Goal: Information Seeking & Learning: Learn about a topic

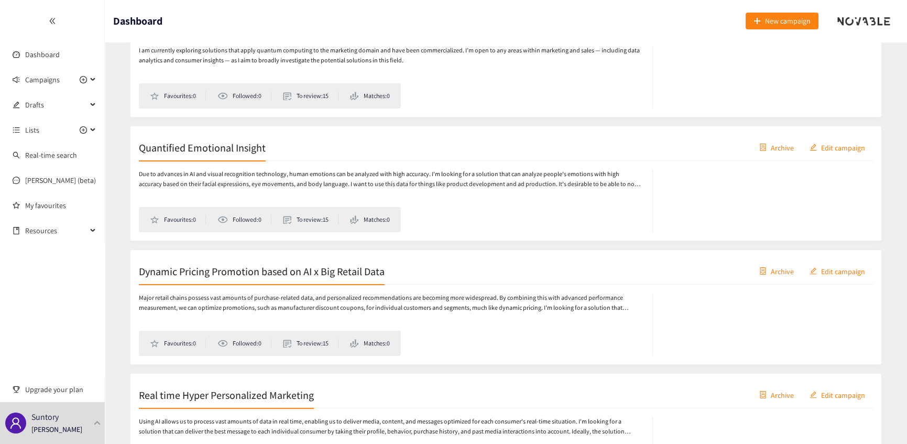
scroll to position [476, 0]
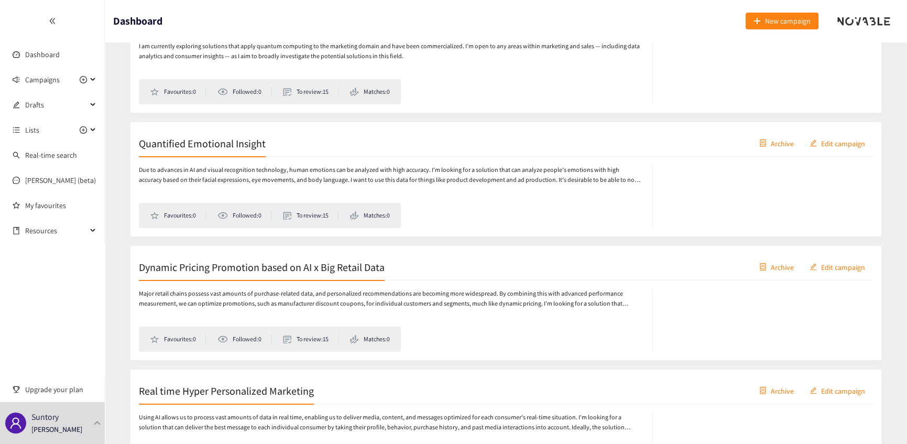
click at [225, 136] on h2 "Quantified Emotional Insight" at bounding box center [202, 143] width 127 height 15
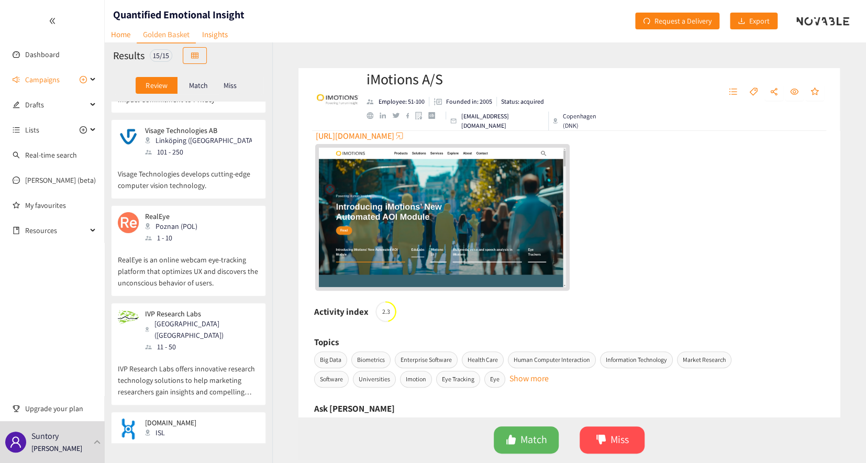
scroll to position [1020, 0]
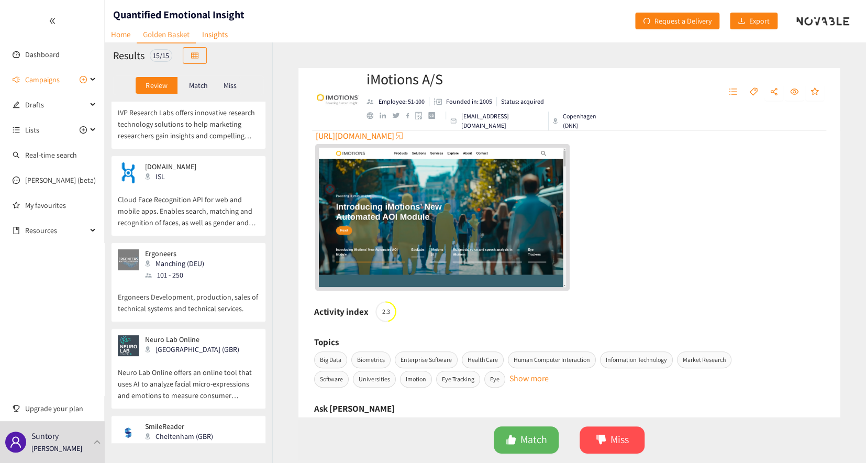
click at [212, 443] on p "Smile Reader is providing AI-powered facial expression analysis software to mea…" at bounding box center [188, 465] width 141 height 45
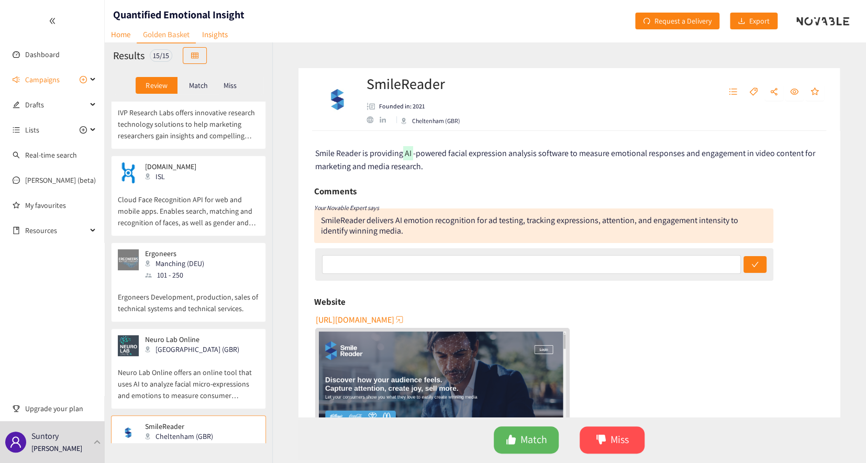
click at [162, 356] on p "Neuro Lab Online offers an online tool that uses AI to analyze facial micro-exp…" at bounding box center [188, 378] width 141 height 45
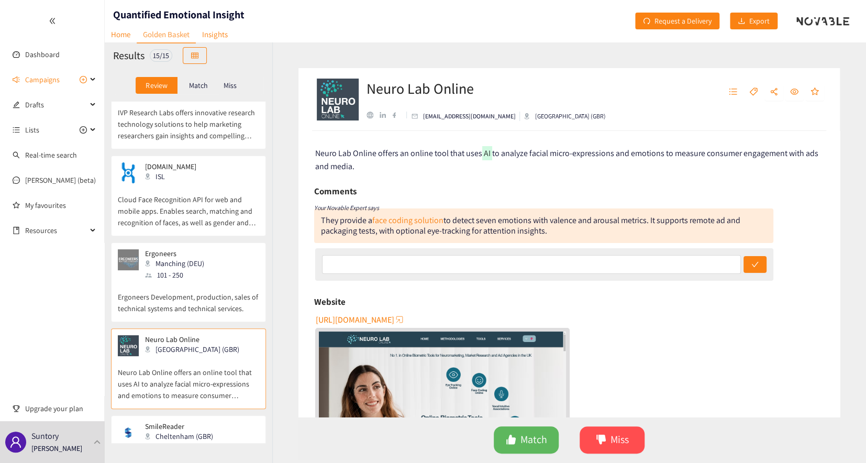
click at [226, 281] on p "Ergoneers Development, production, sales of technical systems and technical ser…" at bounding box center [188, 298] width 141 height 34
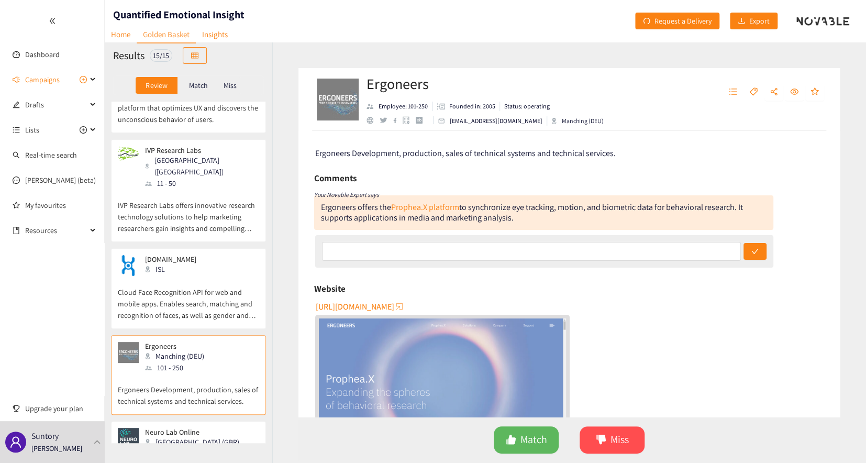
scroll to position [924, 0]
click at [221, 258] on div "[DOMAIN_NAME] ISL" at bounding box center [188, 268] width 141 height 21
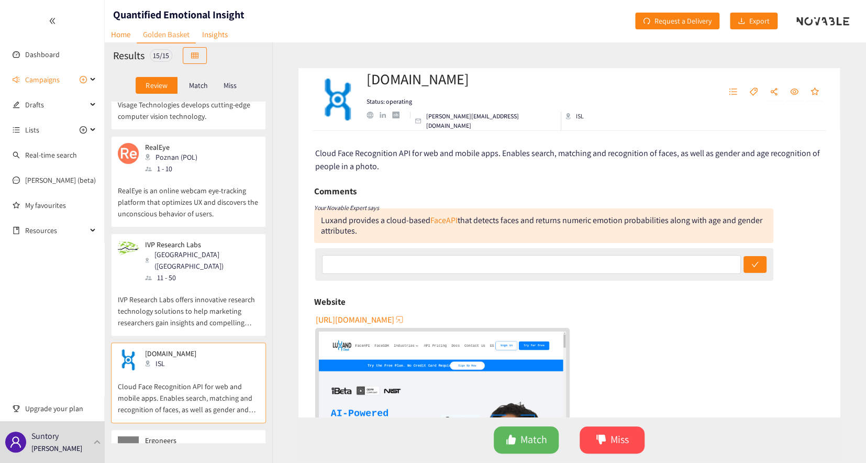
scroll to position [829, 0]
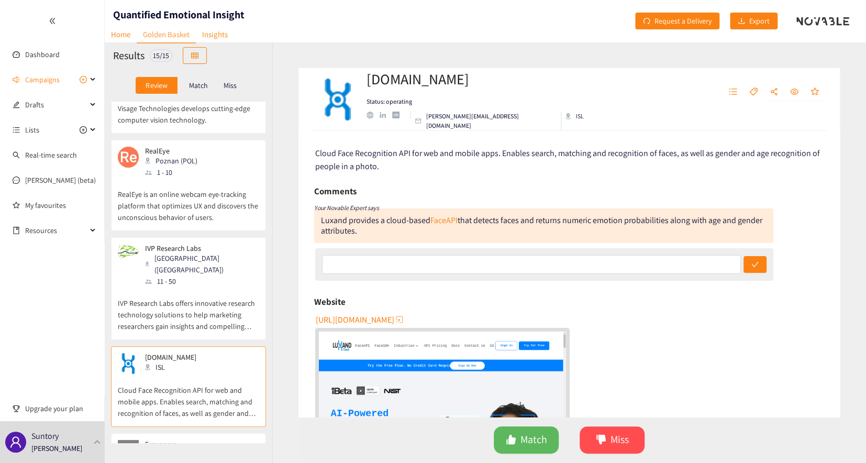
click at [216, 244] on div "IVP Research Labs [GEOGRAPHIC_DATA] ([GEOGRAPHIC_DATA]) 11 - 50" at bounding box center [188, 265] width 141 height 43
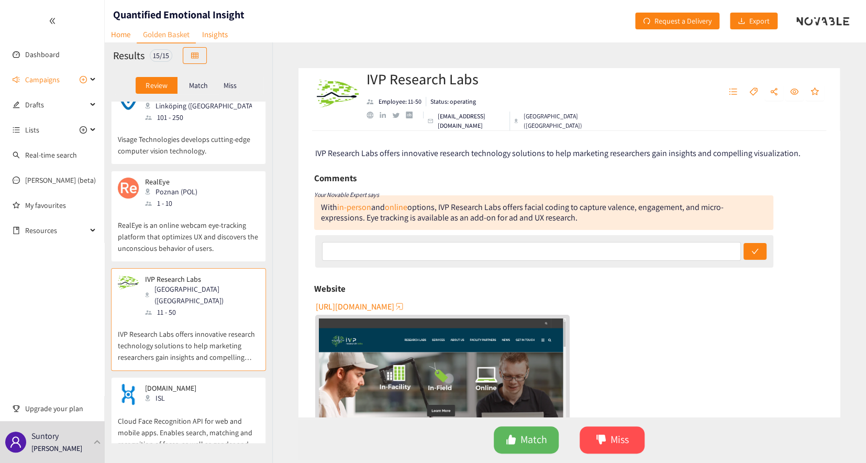
scroll to position [781, 0]
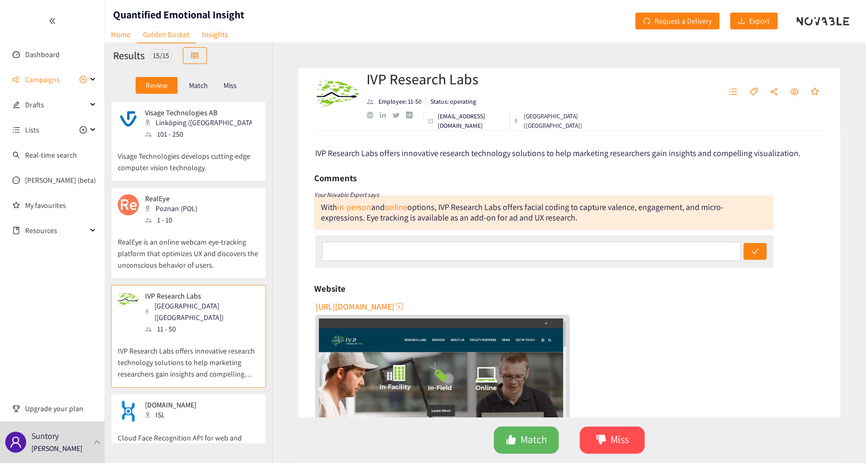
click at [212, 226] on p "RealEye is an online webcam eye-tracking platform that optimizes UX and discove…" at bounding box center [188, 248] width 141 height 45
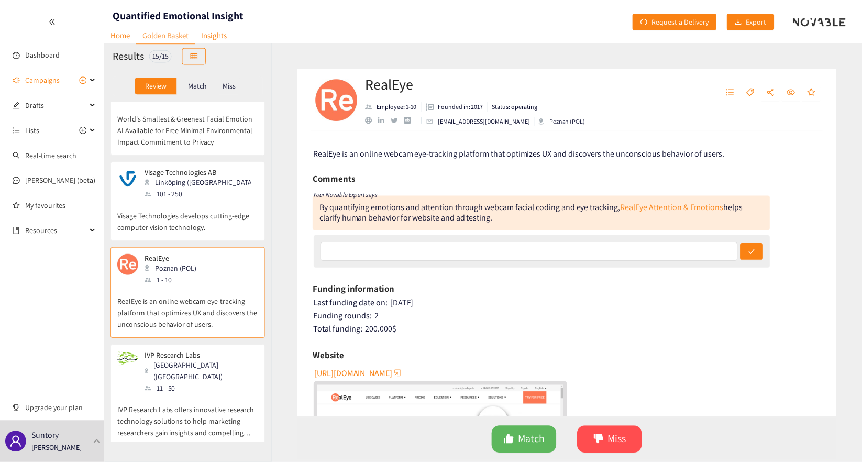
scroll to position [686, 0]
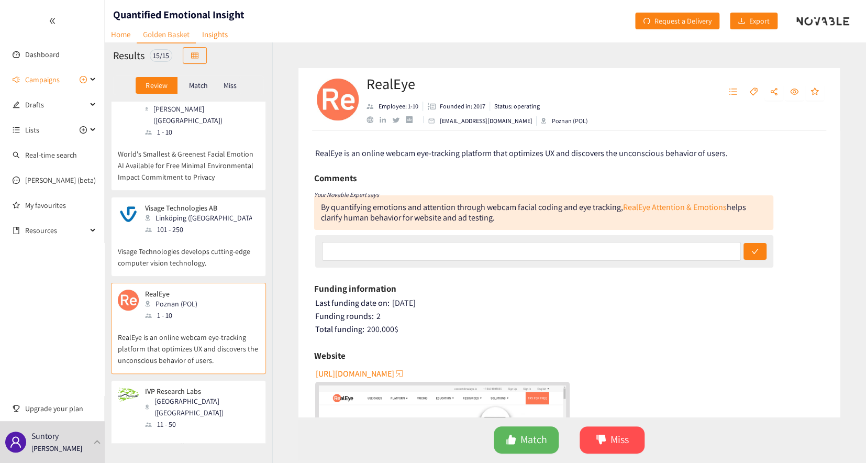
click at [212, 235] on p "Visage Technologies develops cutting-edge computer vision technology." at bounding box center [188, 252] width 141 height 34
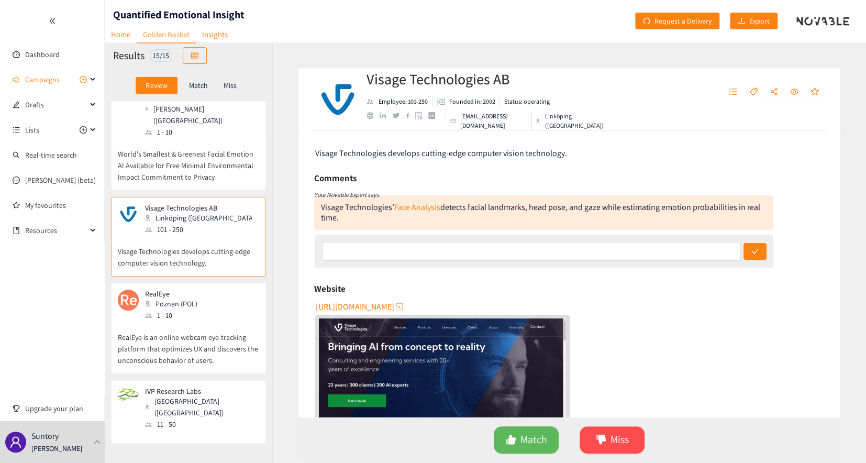
click at [53, 23] on icon "double-left" at bounding box center [51, 21] width 5 height 6
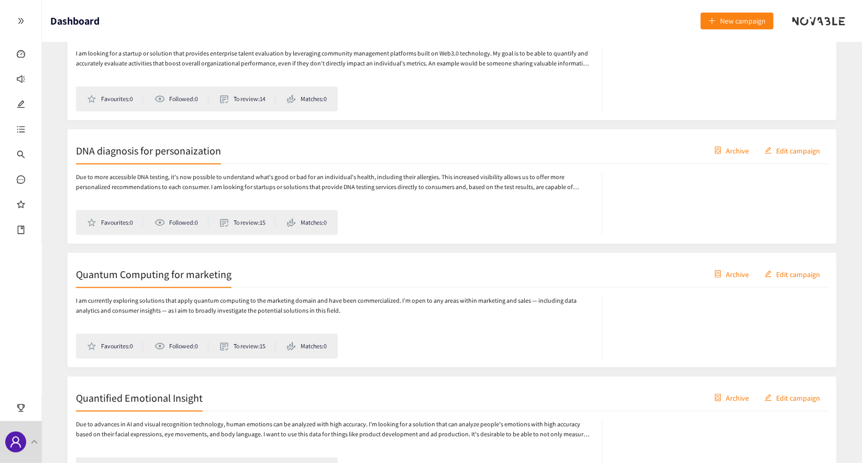
scroll to position [285, 0]
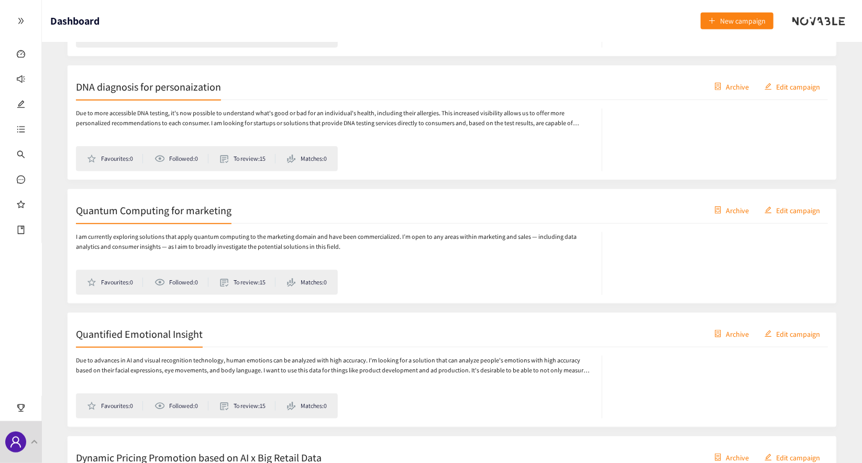
click at [150, 207] on h2 "Quantum Computing for marketing" at bounding box center [154, 210] width 156 height 15
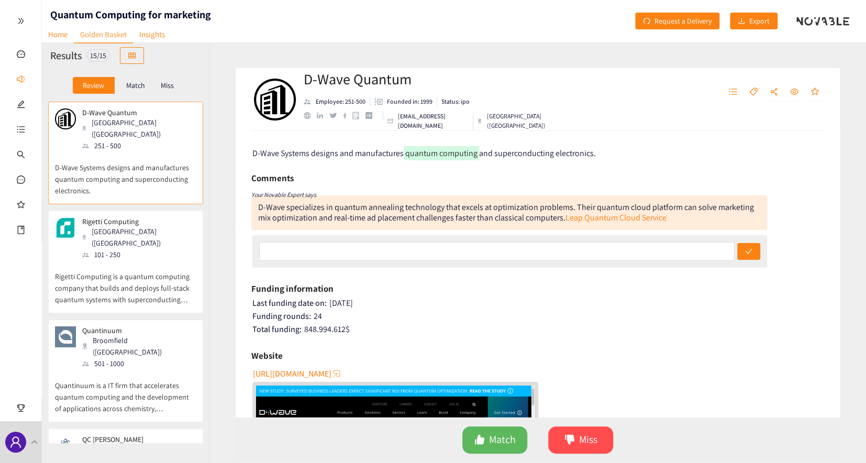
click at [147, 234] on div "Rigetti Computing [GEOGRAPHIC_DATA] ([GEOGRAPHIC_DATA]) 101 - 250" at bounding box center [125, 238] width 141 height 43
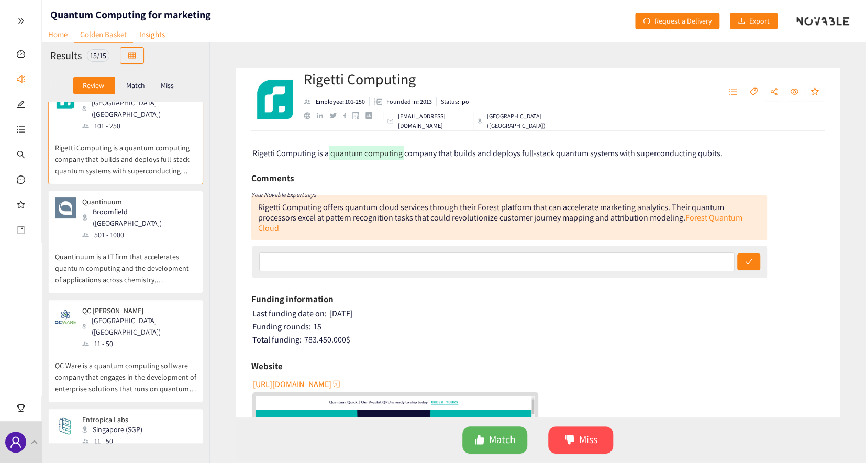
scroll to position [142, 0]
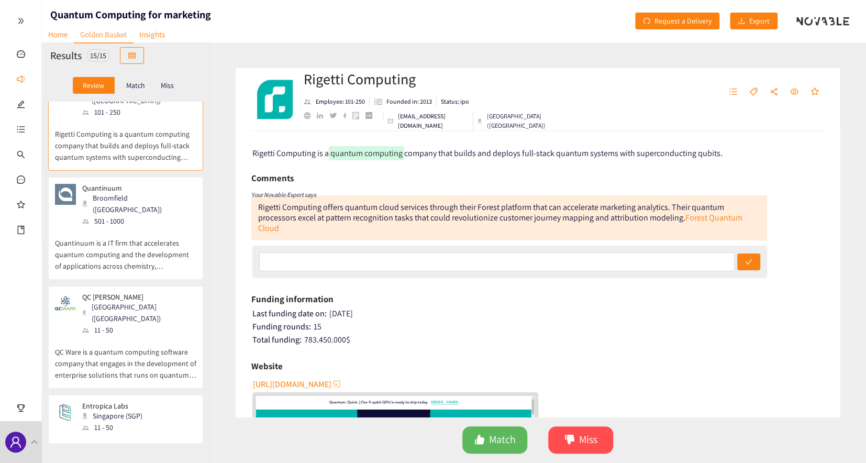
click at [112, 227] on p "Quantinuum is a IT firm that accelerates quantum computing and the development …" at bounding box center [125, 249] width 141 height 45
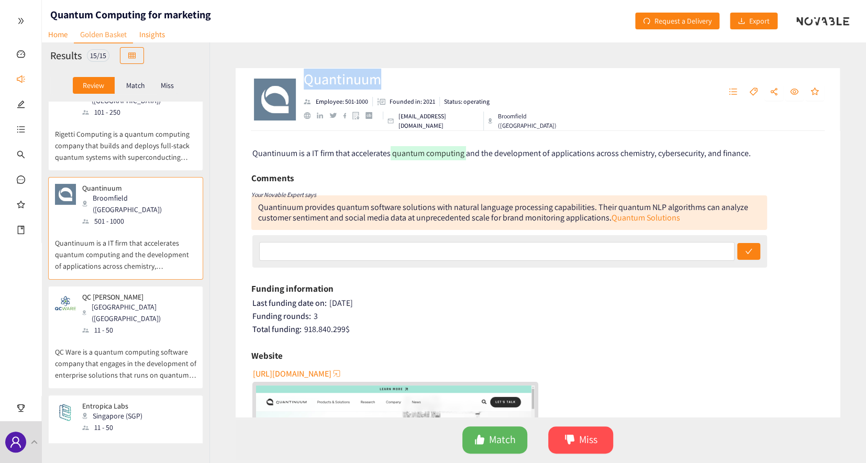
drag, startPoint x: 354, startPoint y: 85, endPoint x: 305, endPoint y: 84, distance: 48.7
click at [305, 84] on h2 "Quantinuum" at bounding box center [439, 79] width 271 height 21
copy h2 "Quantinuum"
click at [116, 286] on div "QC Ware [GEOGRAPHIC_DATA] ([GEOGRAPHIC_DATA]) 11 - 50 QC Ware is a quantum comp…" at bounding box center [125, 337] width 155 height 103
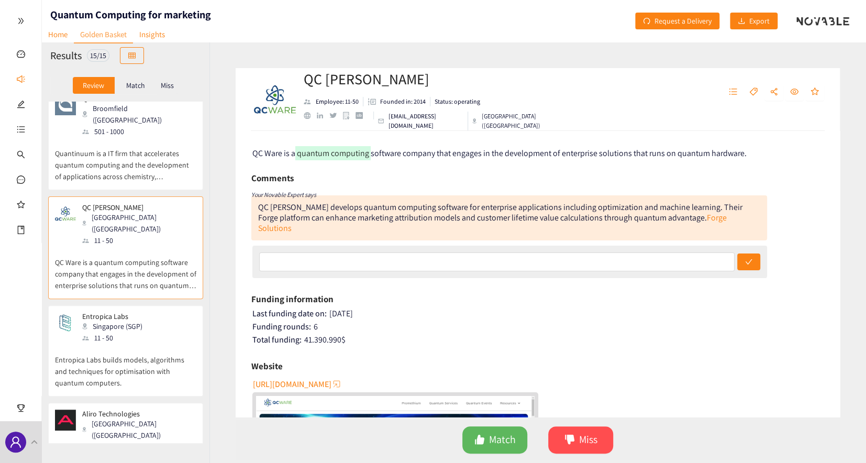
scroll to position [238, 0]
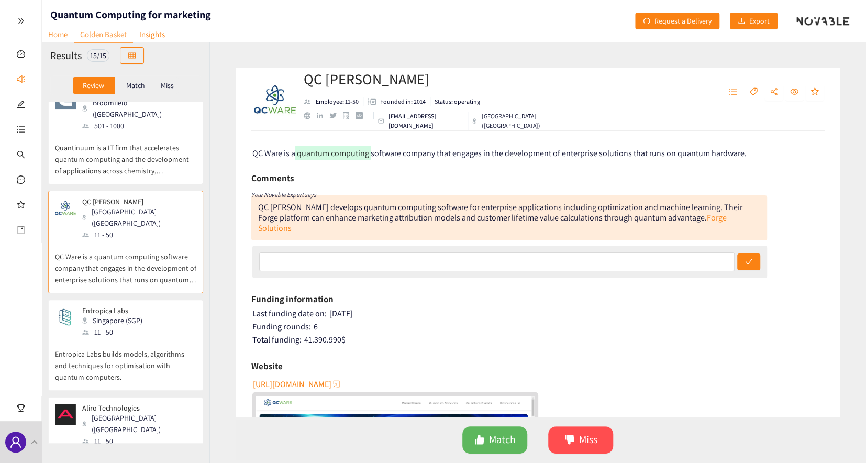
click at [110, 326] on div "11 - 50" at bounding box center [115, 332] width 67 height 12
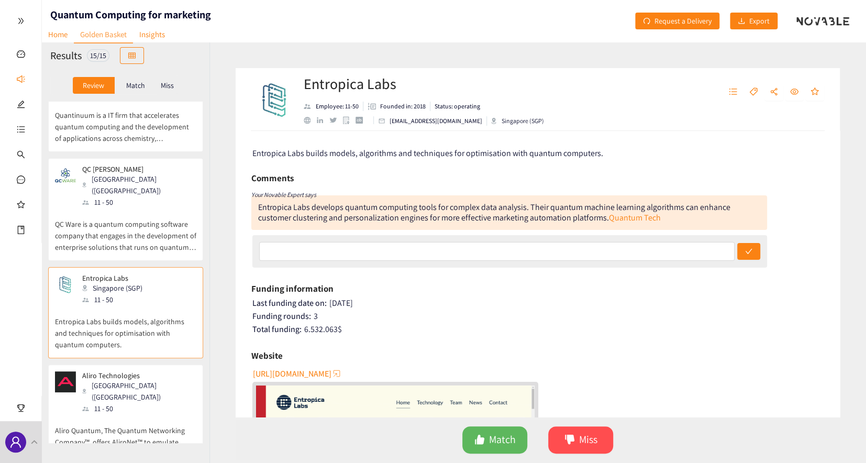
scroll to position [285, 0]
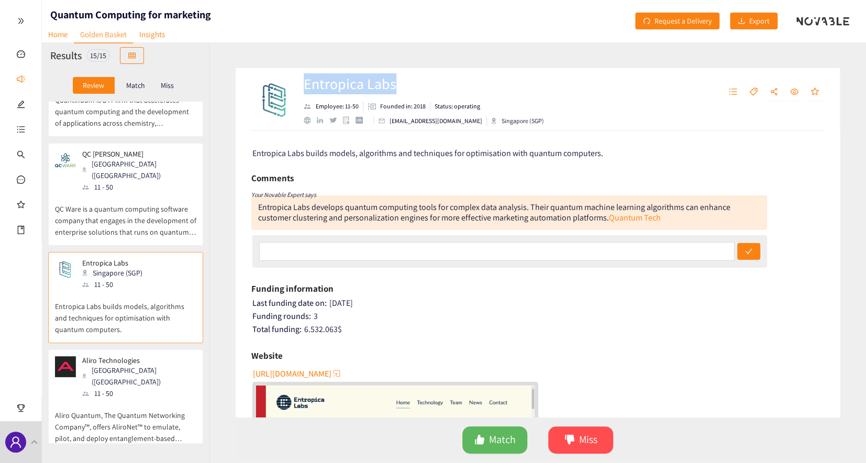
drag, startPoint x: 303, startPoint y: 85, endPoint x: 494, endPoint y: 107, distance: 192.4
click at [401, 90] on div "Entropica Labs Employee: 11-50 Founded in: 2018 Status: operating [EMAIL_ADDRES…" at bounding box center [423, 99] width 344 height 31
copy h2 "Entropica Labs"
click at [182, 399] on p "Aliro Quantum, The Quantum Networking Company™, offers AliroNet™ to emulate, pi…" at bounding box center [125, 421] width 141 height 45
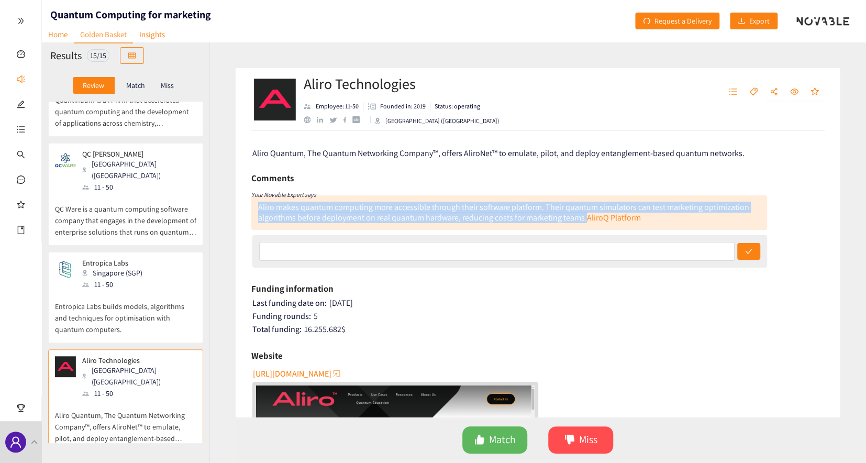
drag, startPoint x: 256, startPoint y: 207, endPoint x: 586, endPoint y: 218, distance: 329.6
click at [586, 218] on div "Aliro makes quantum computing more accessible through their software platform. …" at bounding box center [509, 212] width 516 height 35
copy div "Aliro makes quantum computing more accessible through their software platform. …"
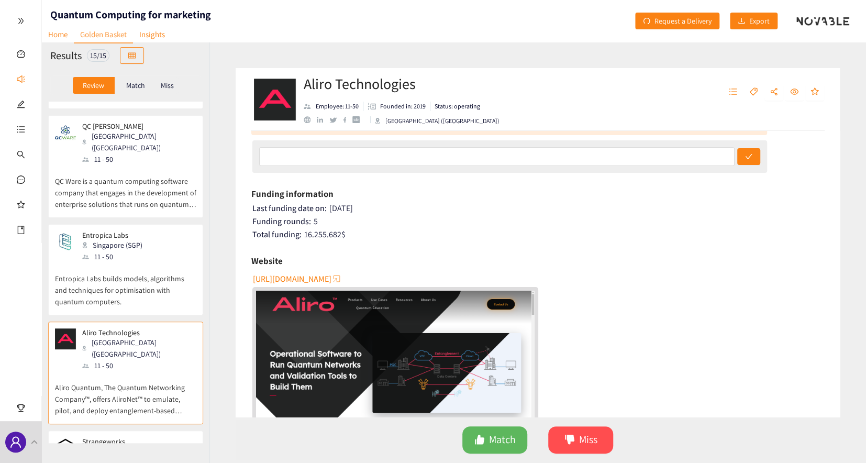
scroll to position [428, 0]
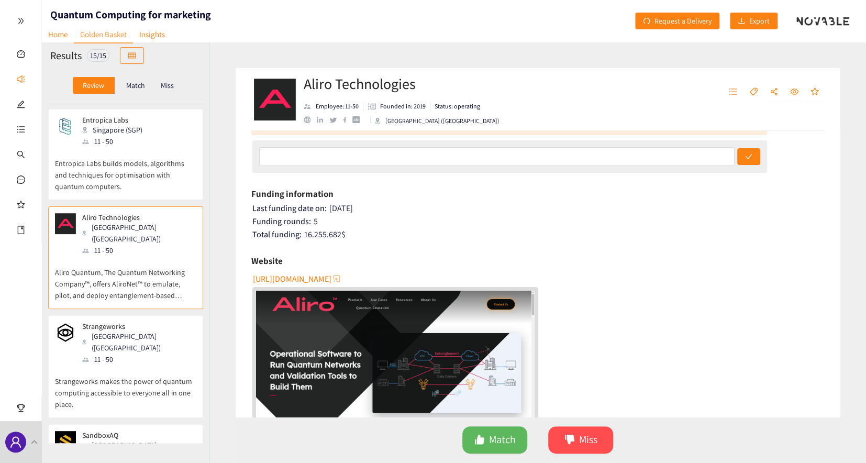
click at [133, 322] on div "Strangeworks Austin ([GEOGRAPHIC_DATA]) 11 - 50" at bounding box center [125, 343] width 141 height 43
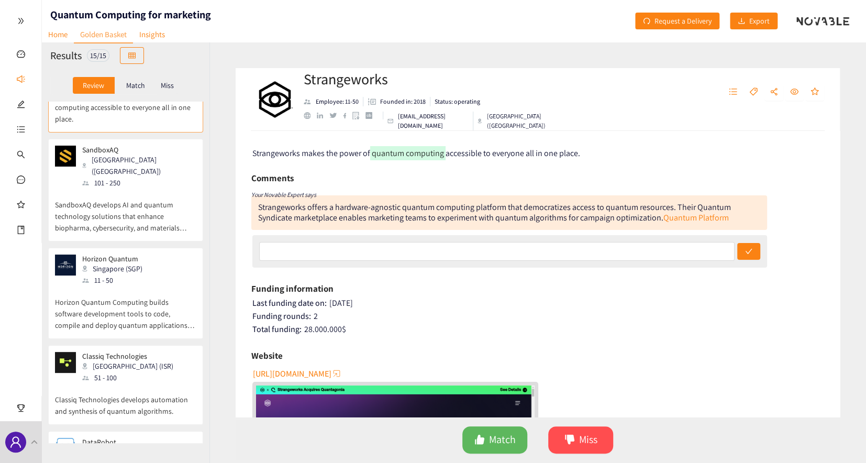
scroll to position [1062, 0]
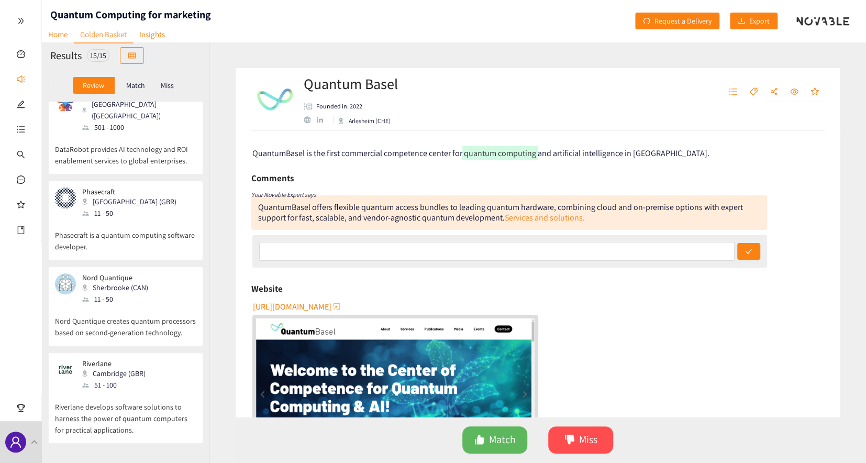
click at [90, 391] on p "Riverlane develops software solutions to harness the power of quantum computers…" at bounding box center [125, 413] width 141 height 45
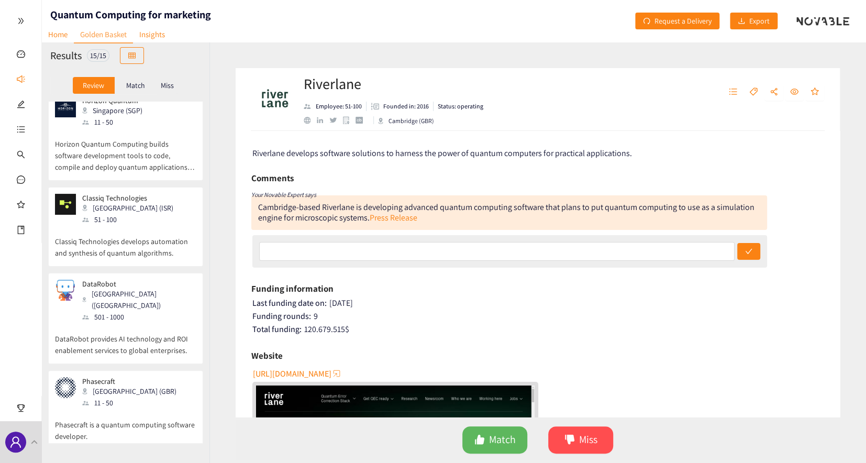
scroll to position [871, 0]
click at [132, 324] on p "DataRobot provides AI technology and ROI enablement services to global enterpri…" at bounding box center [125, 341] width 141 height 34
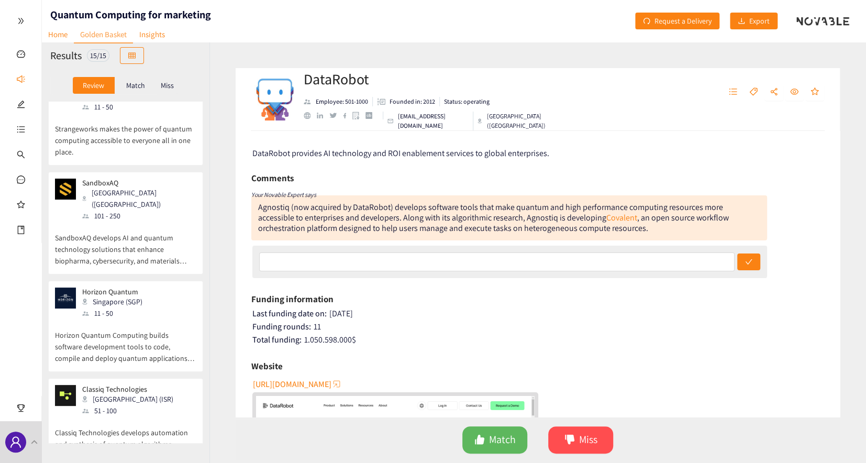
scroll to position [633, 0]
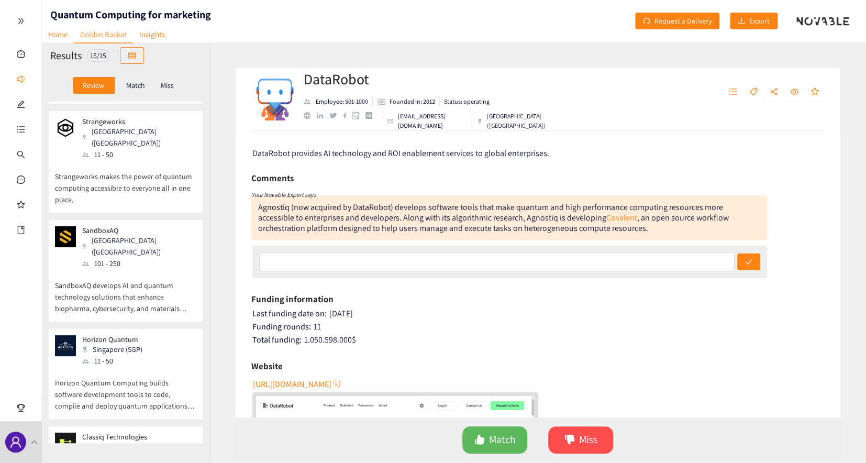
click at [137, 269] on p "SandboxAQ develops AI and quantum technology solutions that enhance biopharma, …" at bounding box center [125, 291] width 141 height 45
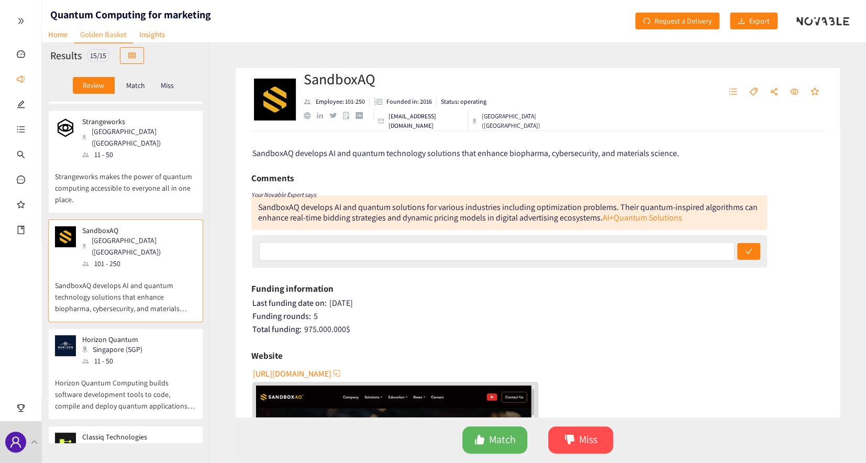
click at [25, 25] on div at bounding box center [20, 21] width 41 height 42
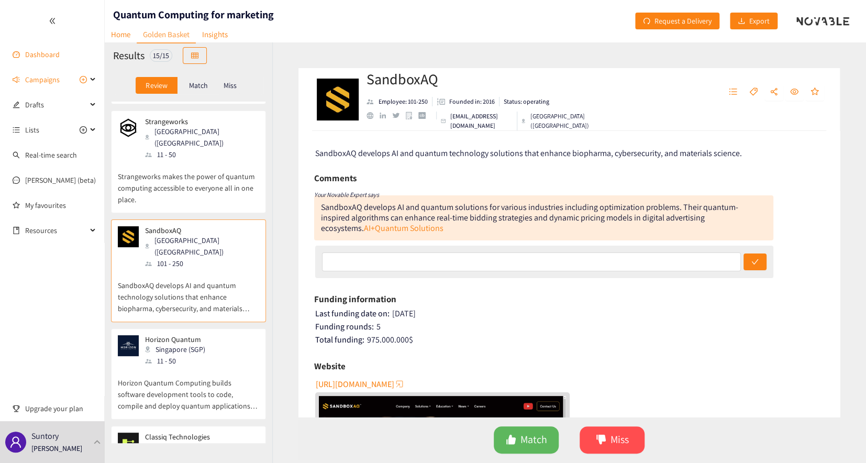
click at [38, 55] on link "Dashboard" at bounding box center [42, 54] width 35 height 9
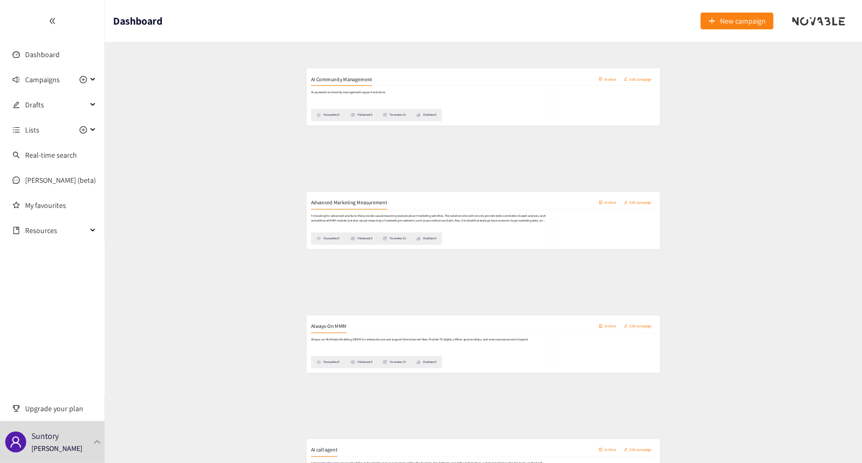
scroll to position [2168, 0]
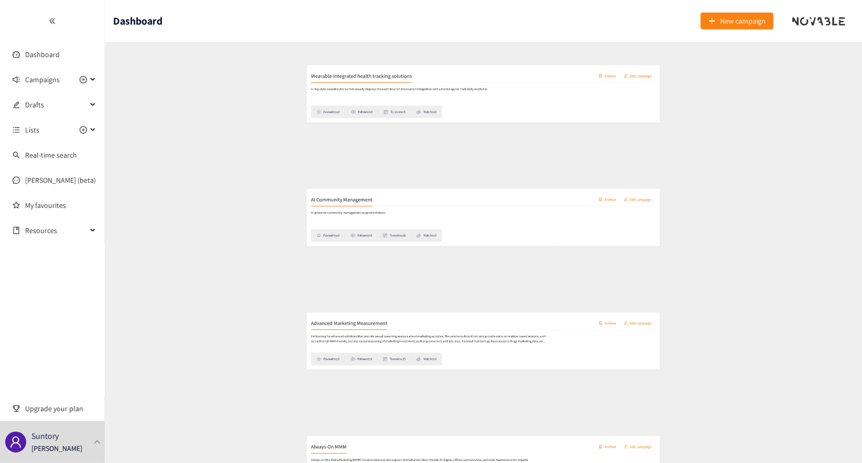
click at [267, 62] on h2 "Wearable-integrated health tracking solutions" at bounding box center [240, 57] width 202 height 15
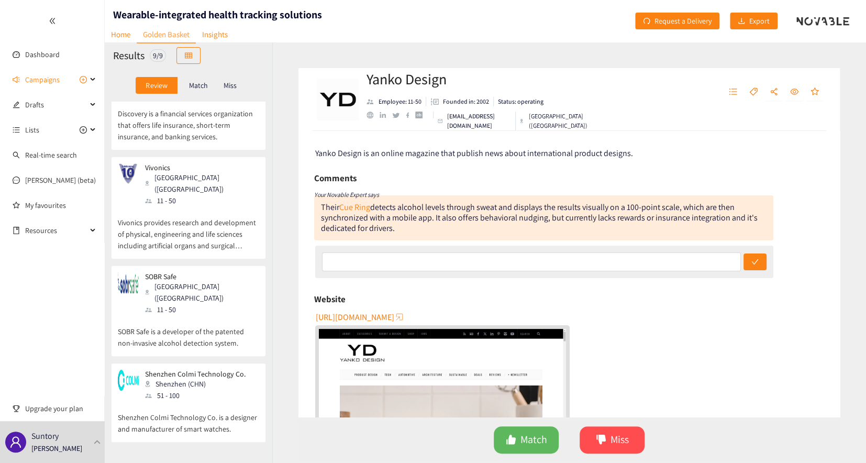
scroll to position [500, 0]
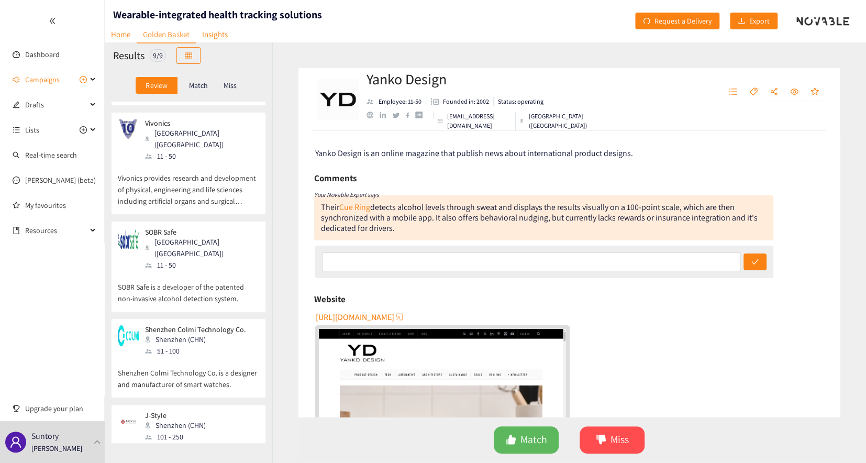
click at [175, 431] on div "101 - 250" at bounding box center [178, 437] width 67 height 12
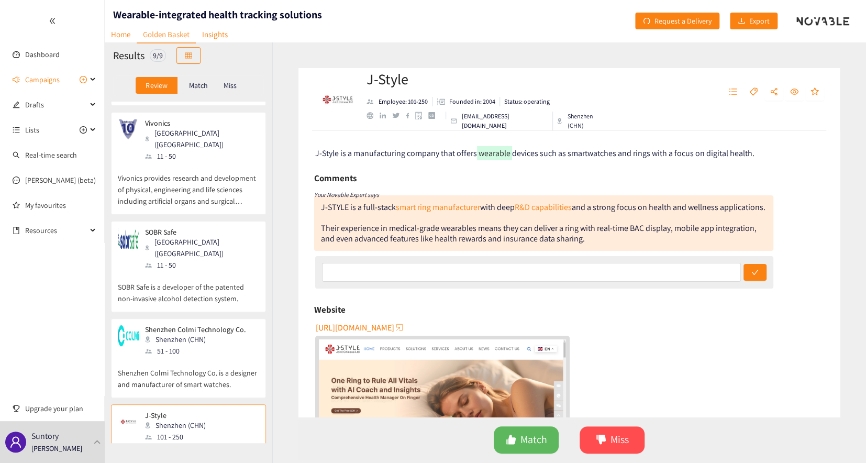
click at [197, 357] on p "Shenzhen Colmi Technology Co. is a designer and manufacturer of smart watches." at bounding box center [188, 374] width 141 height 34
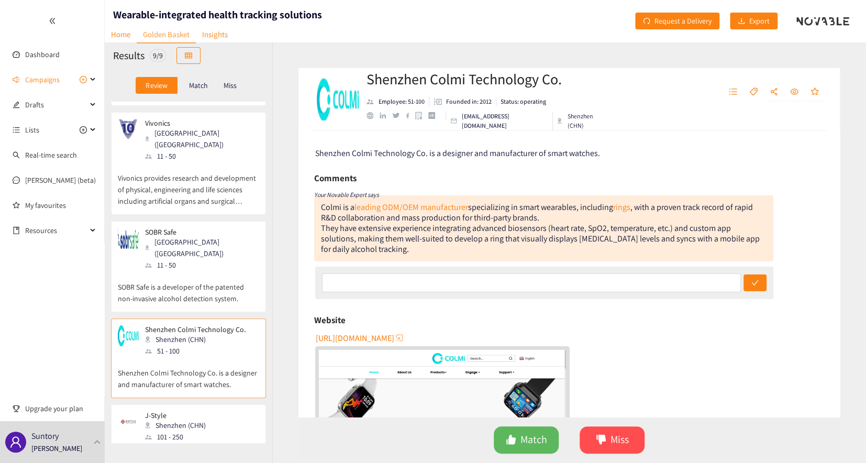
click at [203, 271] on p "SOBR Safe is a developer of the patented non-invasive alcohol detection system." at bounding box center [188, 288] width 141 height 34
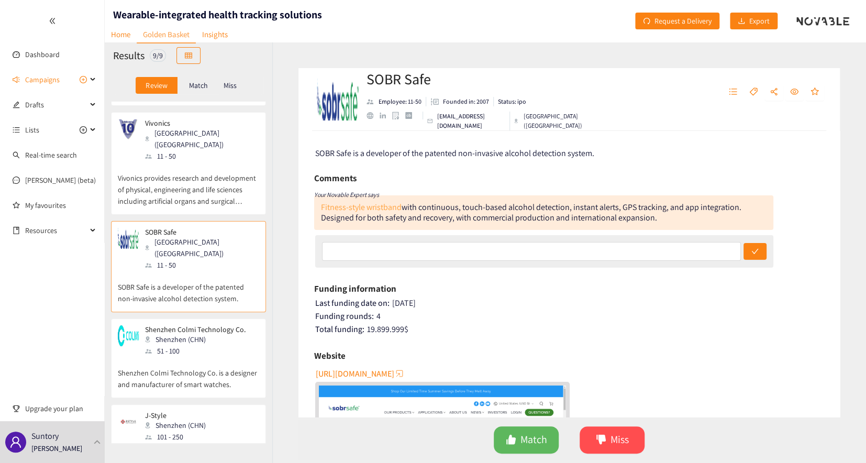
click at [369, 209] on link "Fitness-style wristband" at bounding box center [361, 207] width 81 height 11
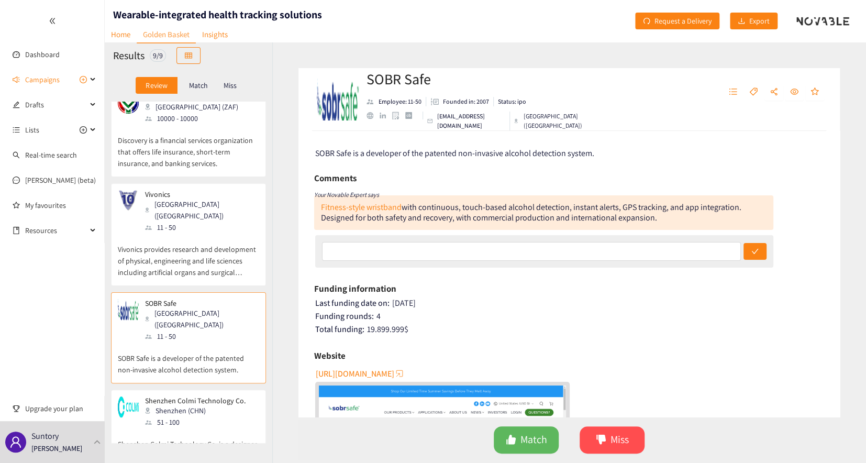
scroll to position [404, 0]
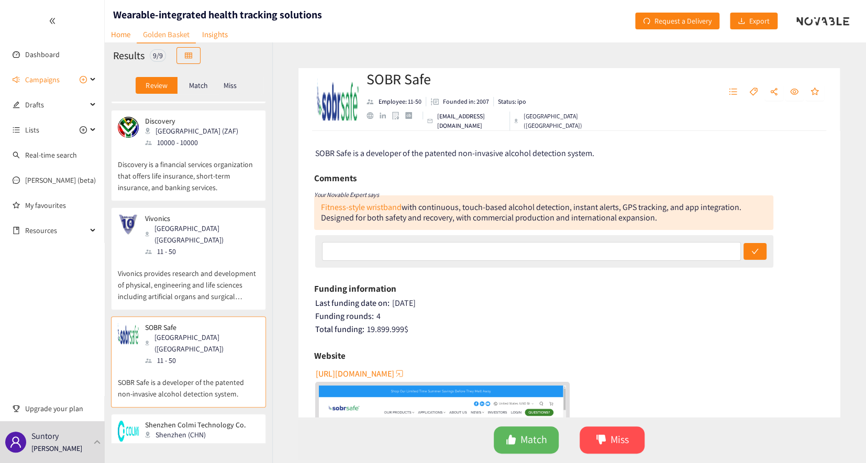
click at [194, 257] on p "Vivonics provides research and development of physical, engineering and life sc…" at bounding box center [188, 279] width 141 height 45
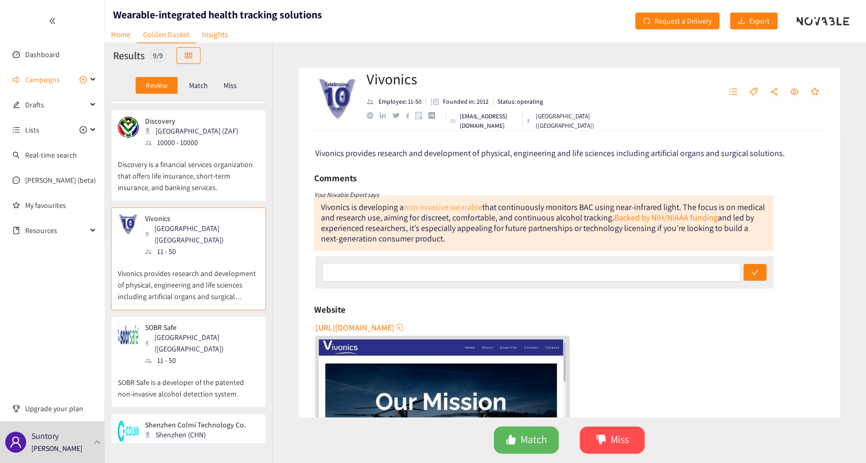
click at [459, 208] on link "non-invasive wearable" at bounding box center [443, 207] width 79 height 11
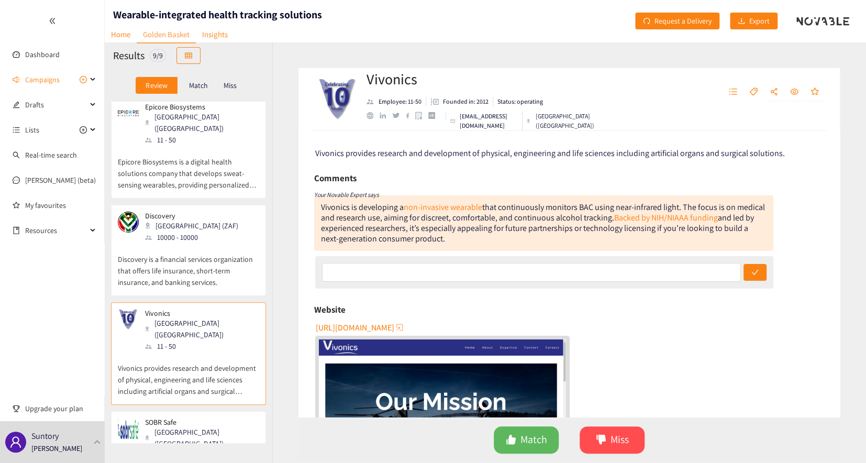
scroll to position [309, 0]
click at [186, 244] on p "Discovery is a financial services organization that offers life insurance, shor…" at bounding box center [188, 266] width 141 height 45
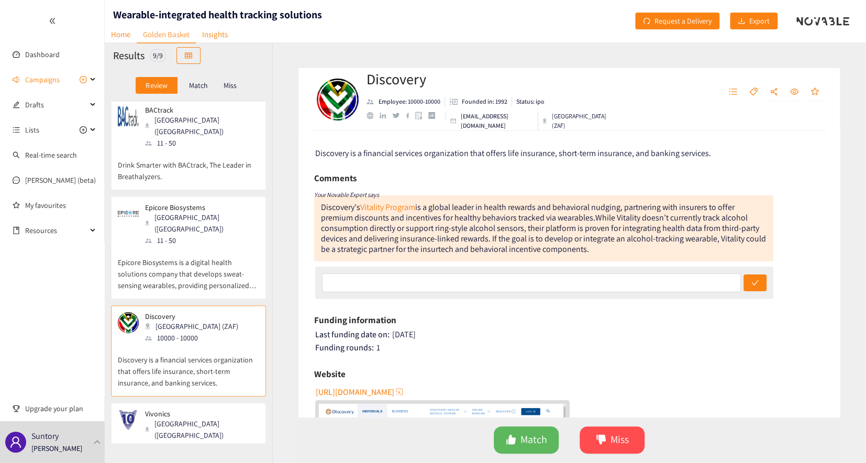
scroll to position [167, 0]
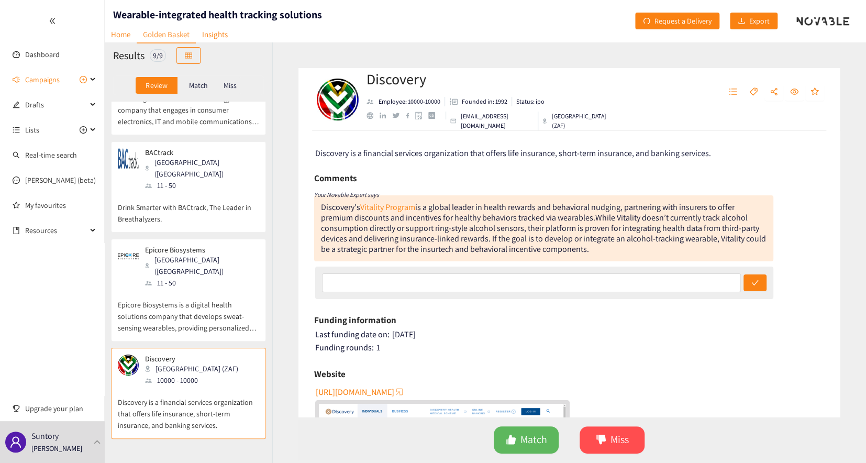
click at [186, 254] on div "[GEOGRAPHIC_DATA] ([GEOGRAPHIC_DATA])" at bounding box center [201, 265] width 113 height 23
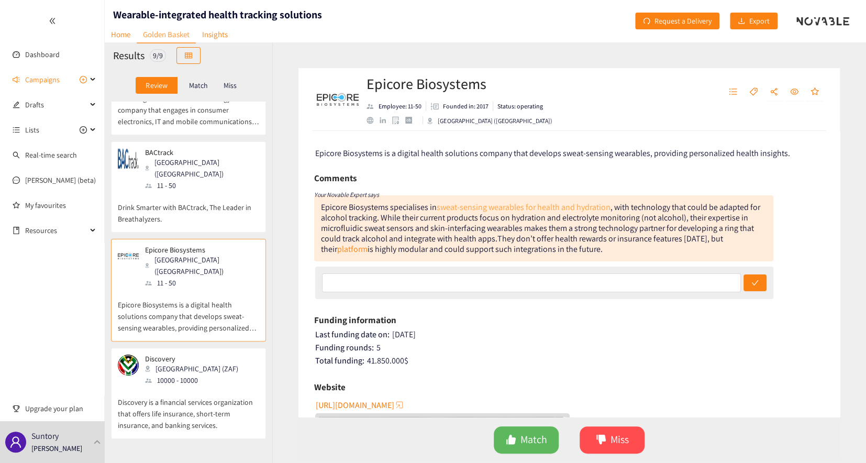
click at [457, 210] on link "sweat-sensing wearables for health and hydration" at bounding box center [524, 207] width 174 height 11
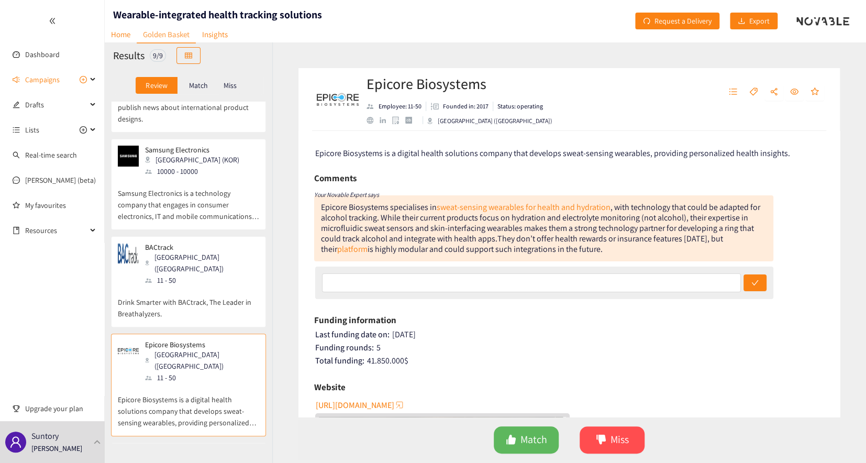
scroll to position [71, 0]
click at [205, 286] on p "Drink Smarter with BACtrack, The Leader in Breathalyzers." at bounding box center [188, 303] width 141 height 34
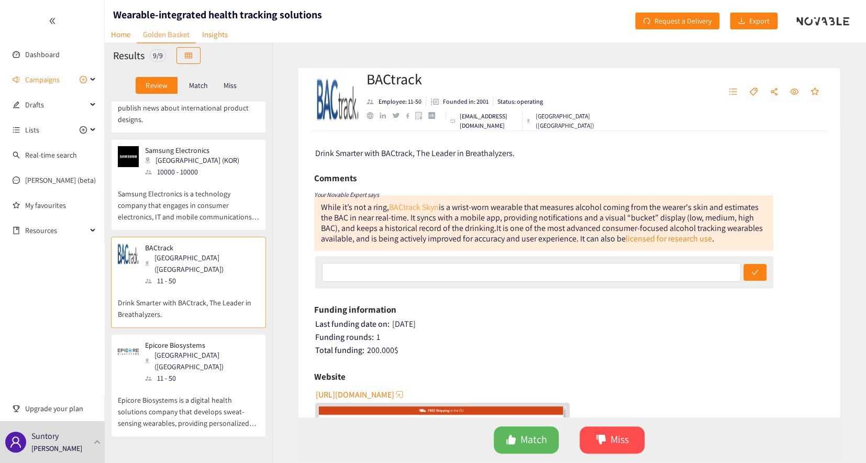
click at [431, 208] on link "BACtrack Skyn" at bounding box center [414, 207] width 50 height 11
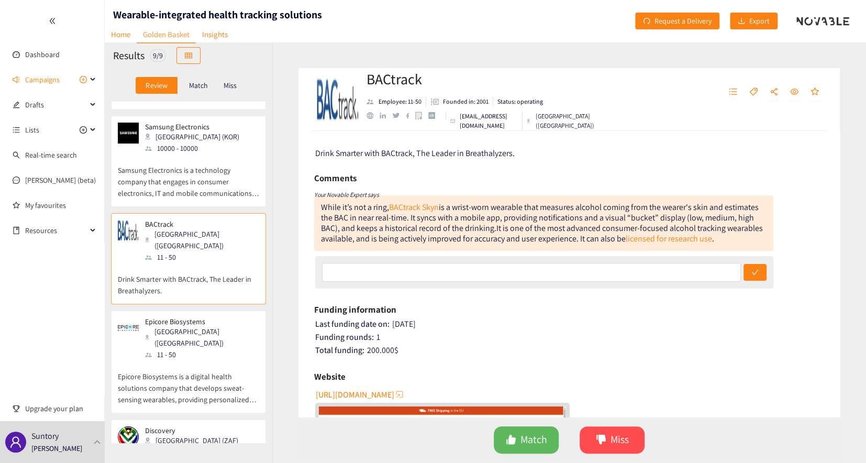
scroll to position [190, 0]
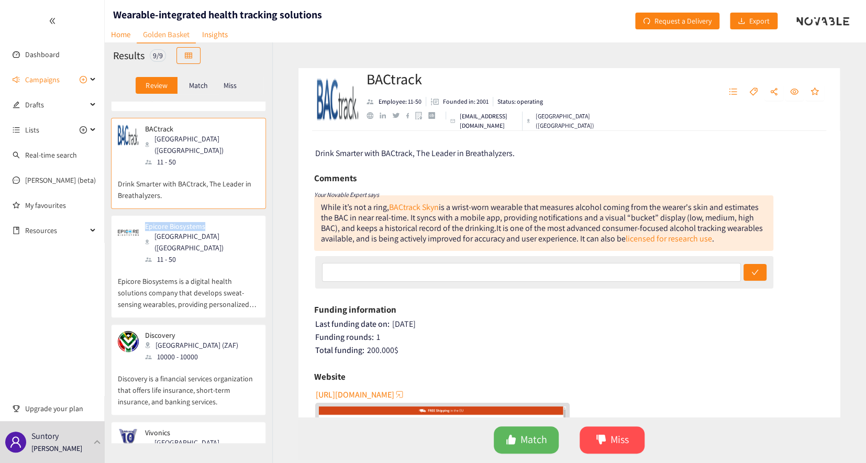
drag, startPoint x: 144, startPoint y: 203, endPoint x: 204, endPoint y: 203, distance: 60.8
click at [207, 222] on div "Epicore Biosystems [GEOGRAPHIC_DATA] ([GEOGRAPHIC_DATA]) 11 - 50" at bounding box center [188, 243] width 141 height 43
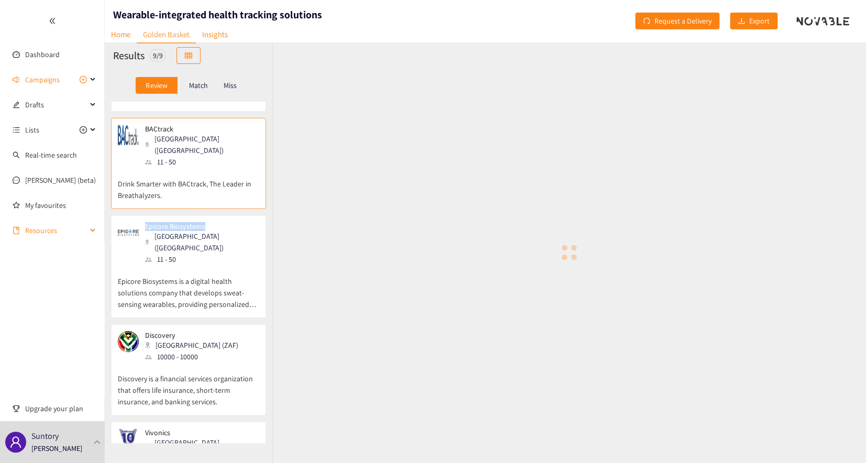
copy p "Epicore Biosystems"
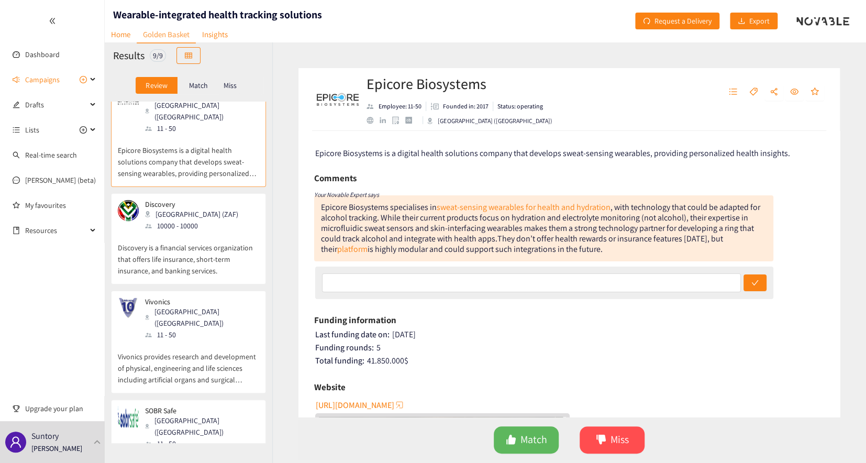
scroll to position [381, 0]
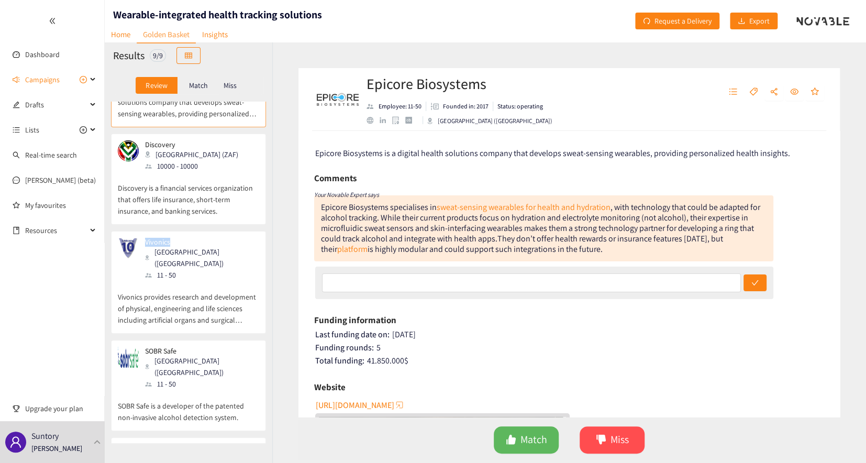
drag, startPoint x: 140, startPoint y: 204, endPoint x: 173, endPoint y: 204, distance: 33.0
click at [173, 238] on div "Vivonics [GEOGRAPHIC_DATA] ([GEOGRAPHIC_DATA]) 11 - 50" at bounding box center [195, 259] width 113 height 43
copy p "Vivonics"
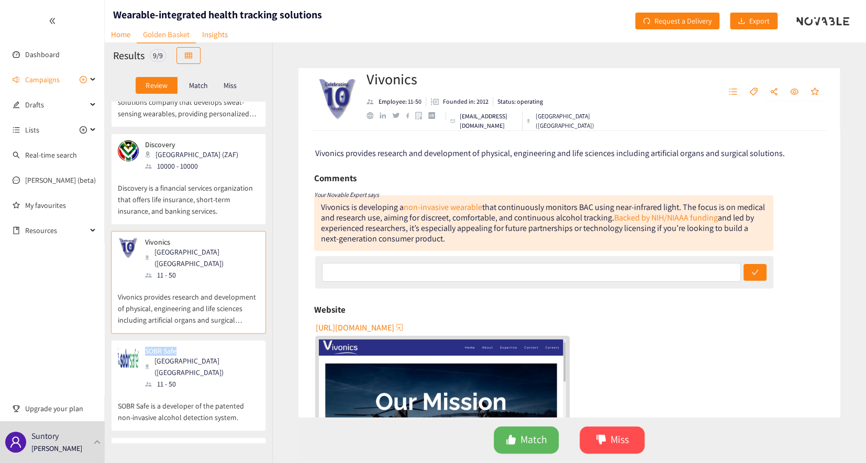
drag, startPoint x: 180, startPoint y: 304, endPoint x: 145, endPoint y: 304, distance: 35.1
click at [145, 347] on p "SOBR Safe" at bounding box center [198, 351] width 107 height 8
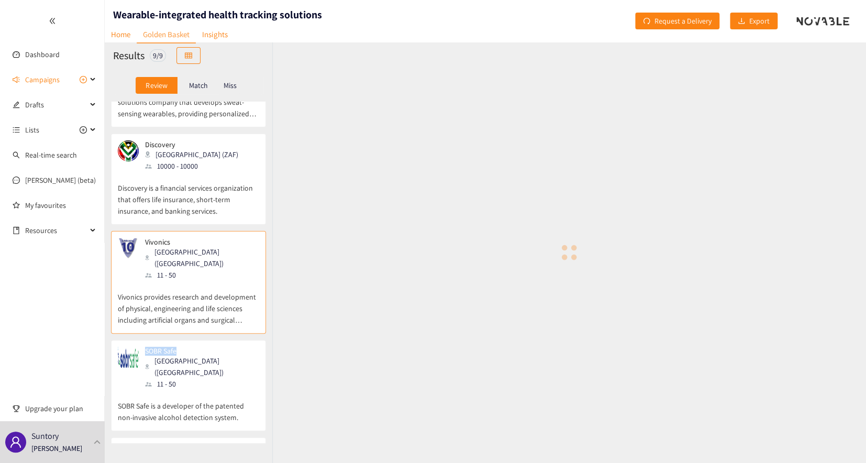
copy p "SOBR Safe"
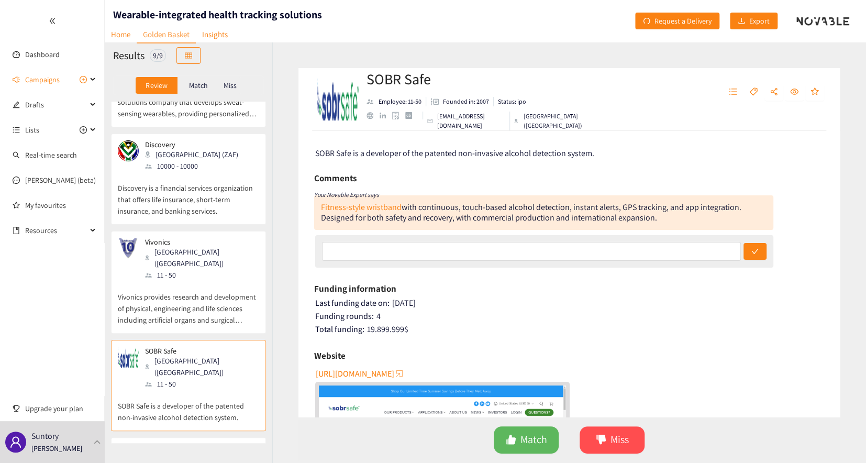
click at [54, 29] on div at bounding box center [52, 21] width 104 height 42
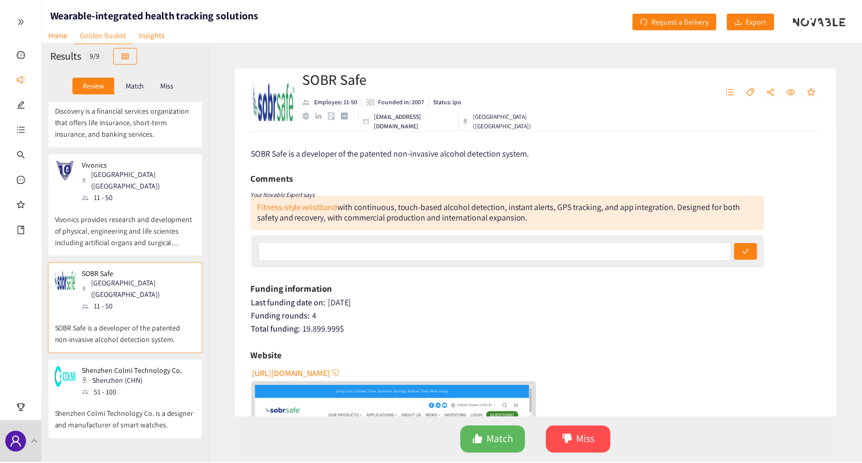
scroll to position [500, 0]
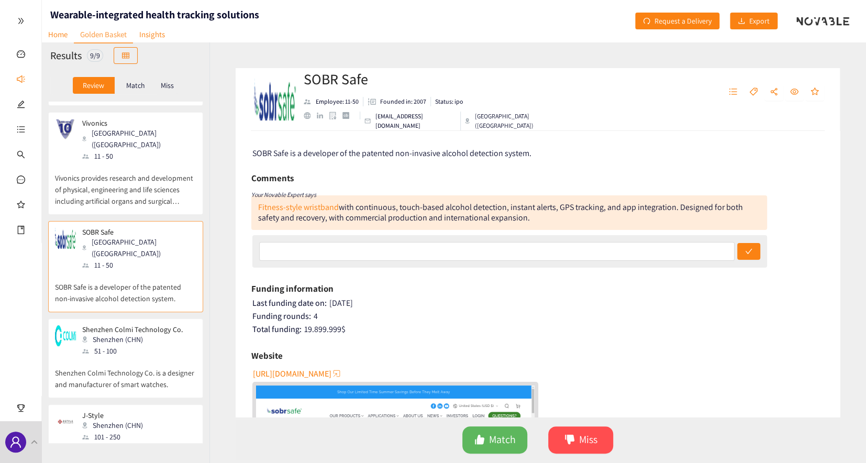
click at [18, 21] on icon "double-right" at bounding box center [20, 20] width 7 height 7
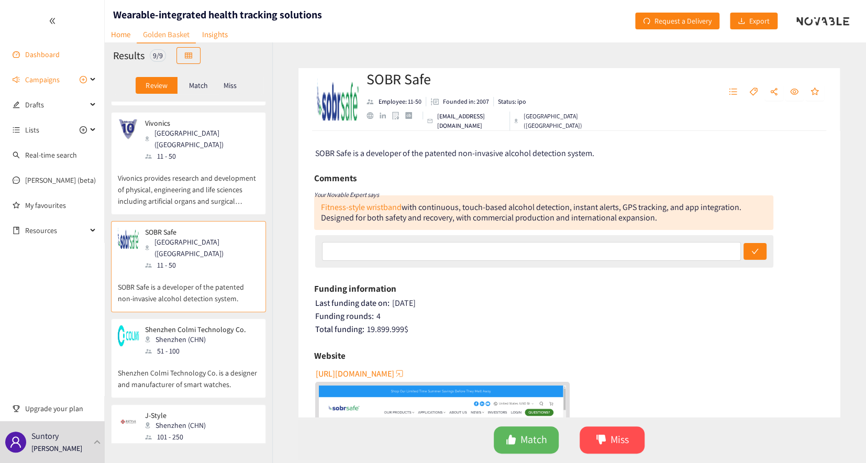
click at [37, 52] on link "Dashboard" at bounding box center [42, 54] width 35 height 9
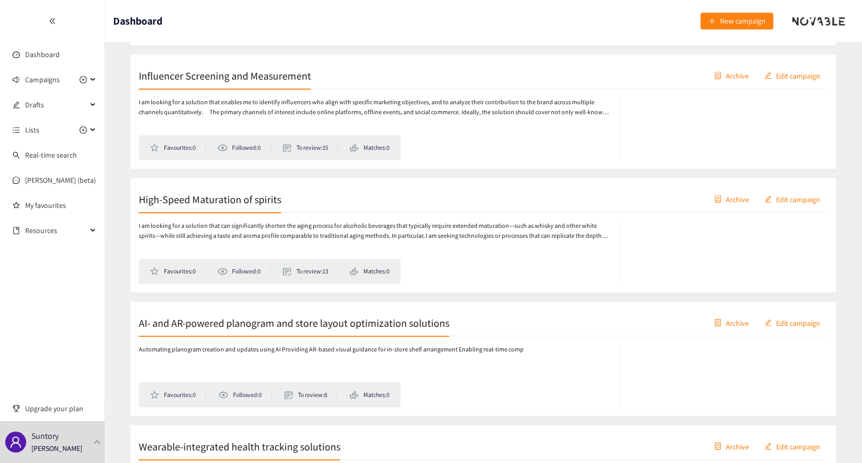
scroll to position [1739, 0]
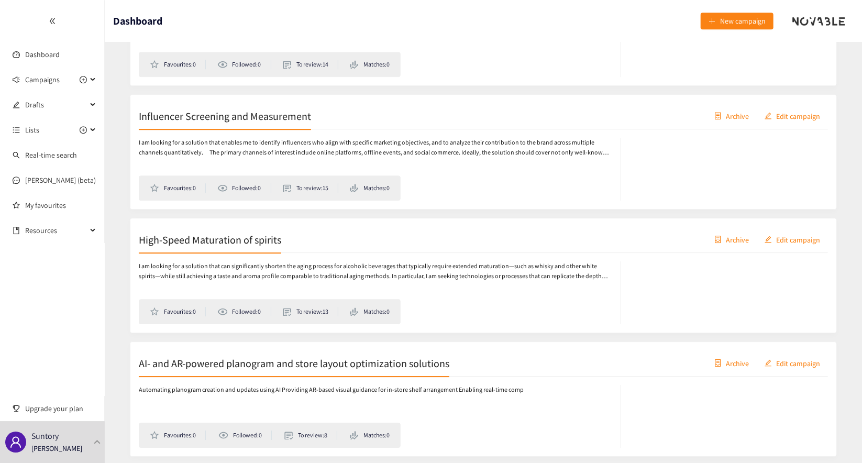
click at [189, 244] on h2 "High-Speed Maturation of spirits" at bounding box center [210, 239] width 142 height 15
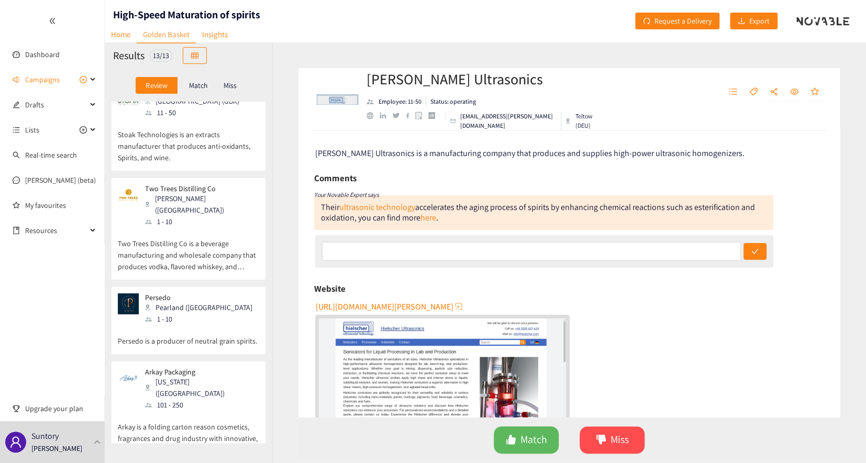
scroll to position [801, 0]
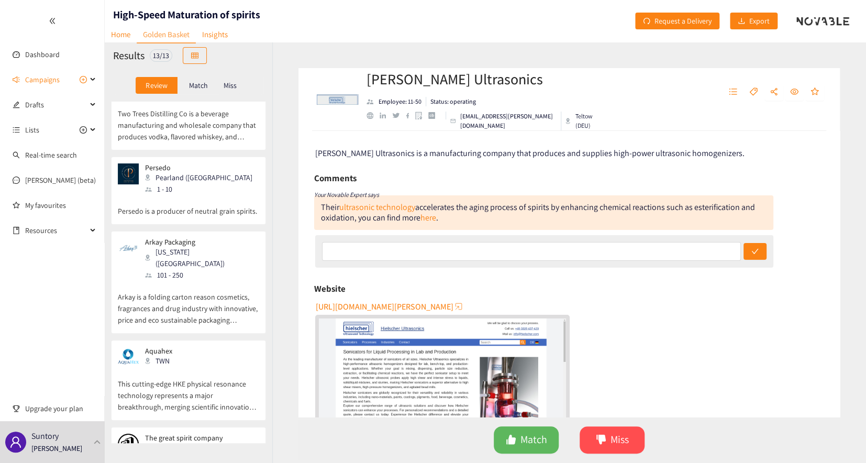
click at [219, 281] on p "Arkay is a folding carton reason cosmetics, fragrances and drug industry with i…" at bounding box center [188, 303] width 141 height 45
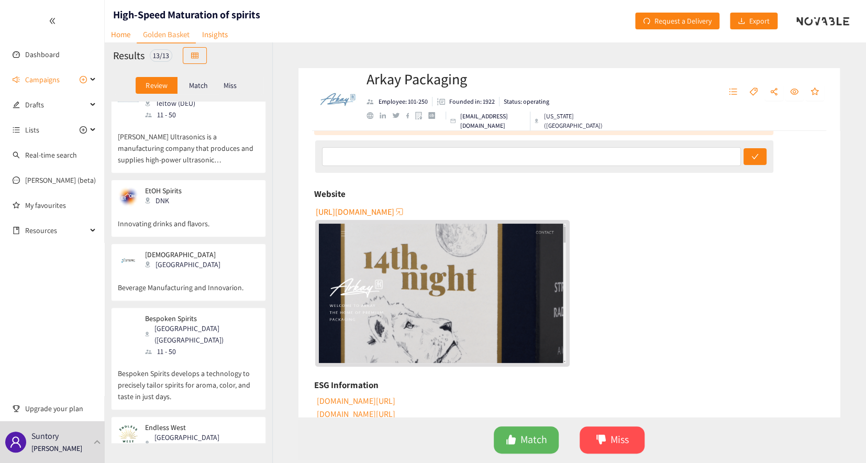
scroll to position [0, 0]
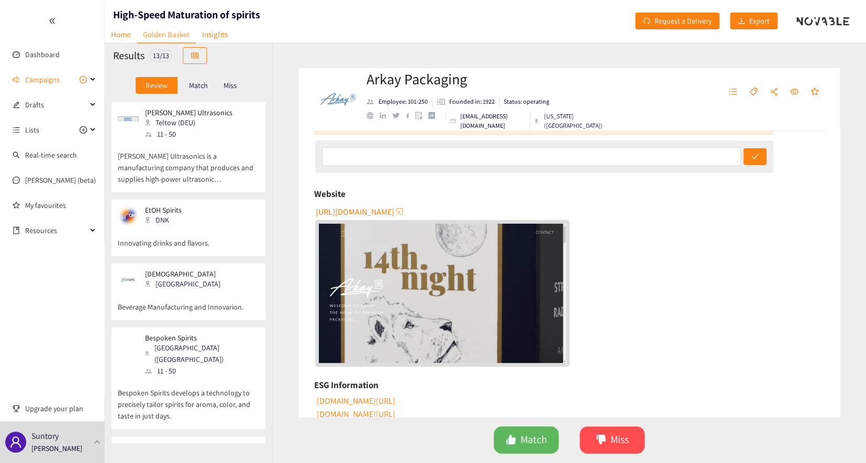
click at [167, 138] on div "11 - 50" at bounding box center [192, 134] width 94 height 12
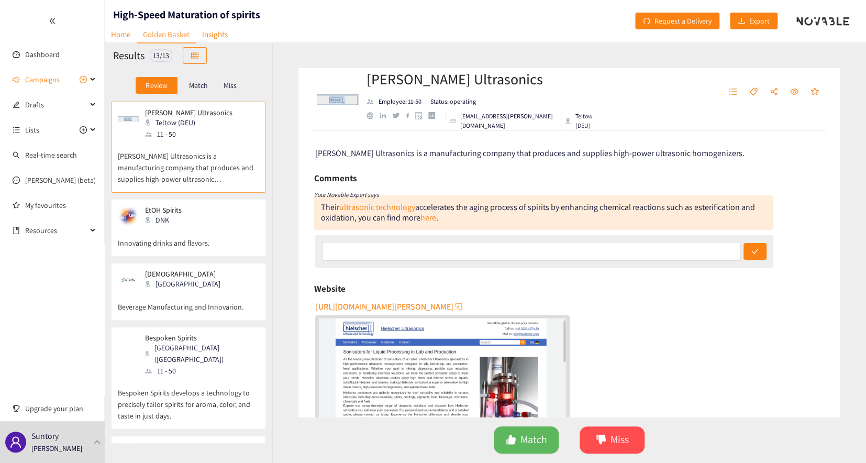
click at [167, 214] on div "DNK" at bounding box center [169, 220] width 48 height 12
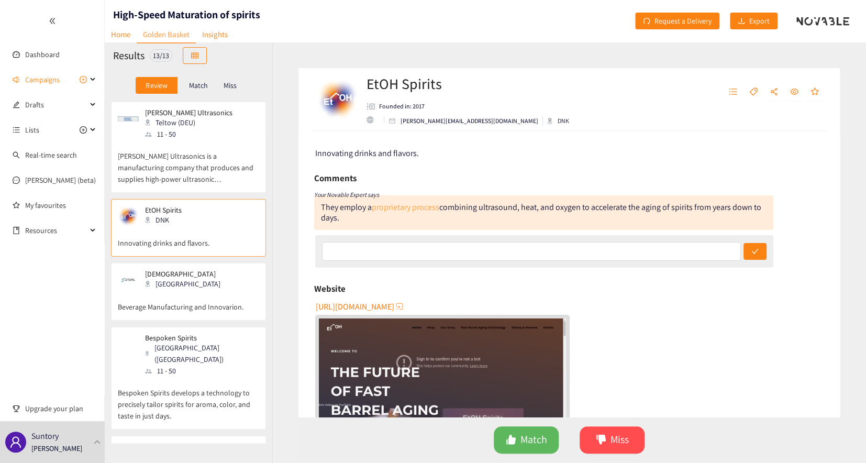
click at [398, 205] on link "proprietary process" at bounding box center [406, 207] width 68 height 11
click at [193, 281] on div "Steric [GEOGRAPHIC_DATA]" at bounding box center [188, 280] width 141 height 21
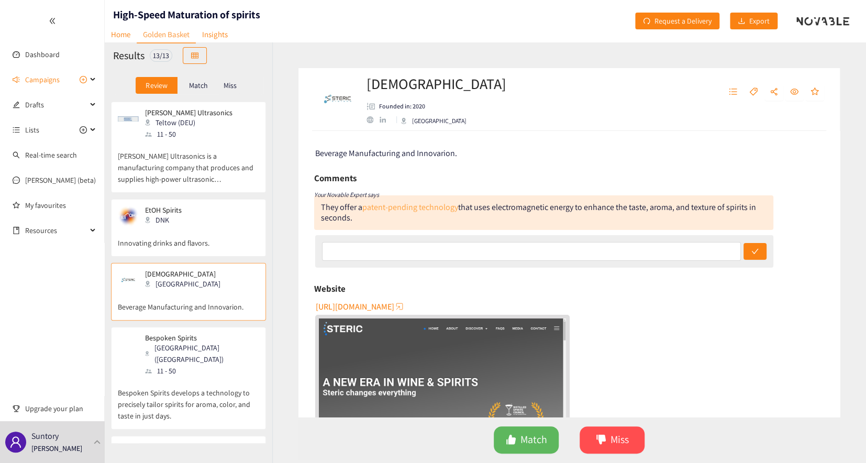
click at [418, 206] on link "patent-pending technology" at bounding box center [410, 207] width 96 height 11
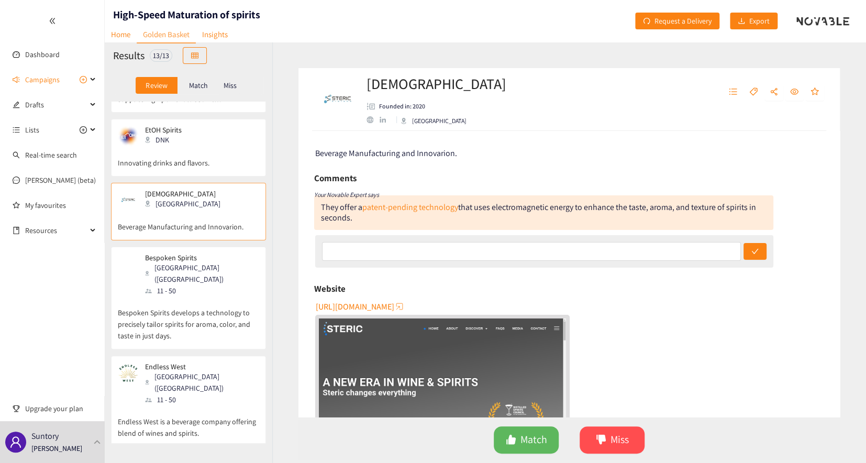
scroll to position [95, 0]
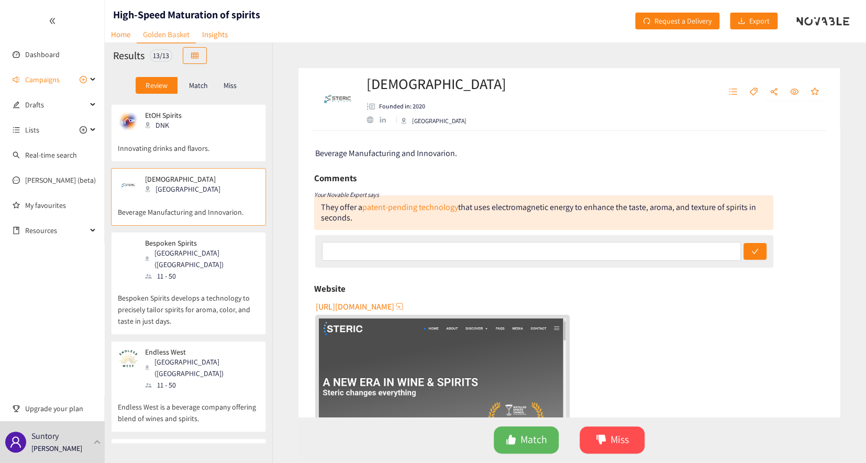
click at [193, 255] on div "[GEOGRAPHIC_DATA] ([GEOGRAPHIC_DATA])" at bounding box center [201, 258] width 113 height 23
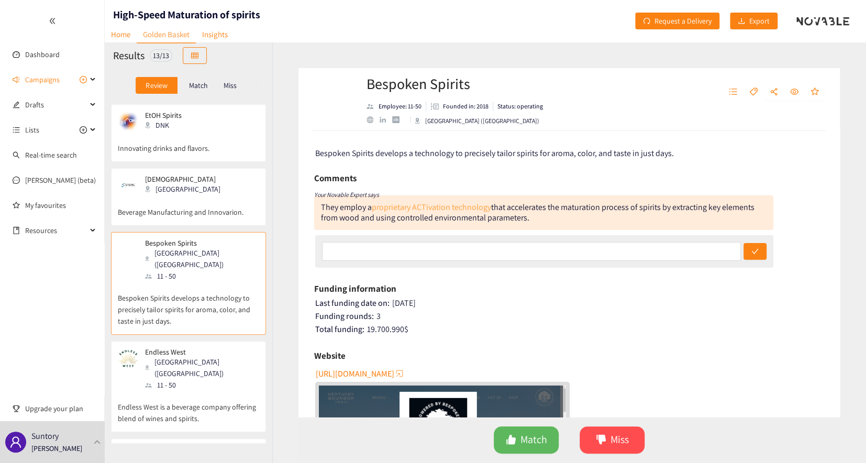
click at [416, 204] on link "proprietary ACTivation technology" at bounding box center [431, 207] width 119 height 11
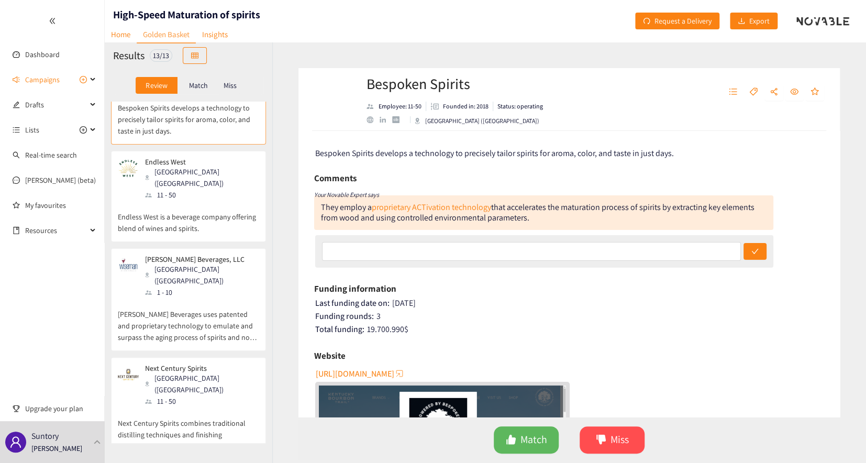
scroll to position [285, 0]
click at [169, 200] on p "Endless West is a beverage company offering blend of wines and spirits." at bounding box center [188, 217] width 141 height 34
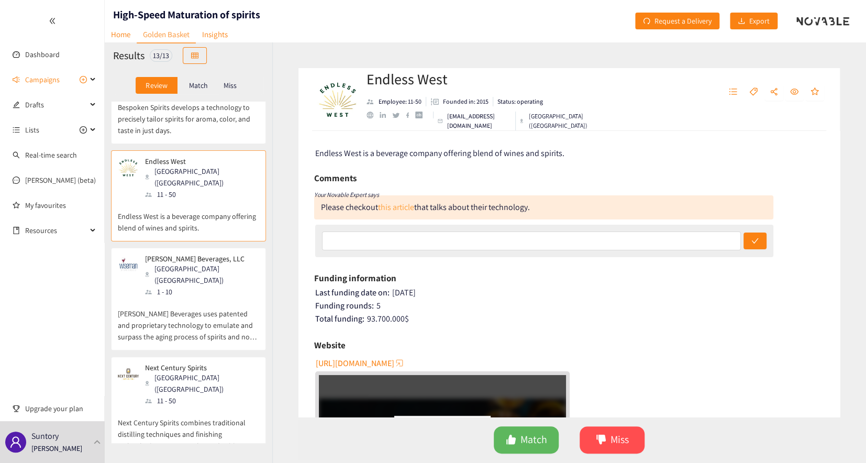
click at [399, 211] on link "this article" at bounding box center [396, 207] width 36 height 11
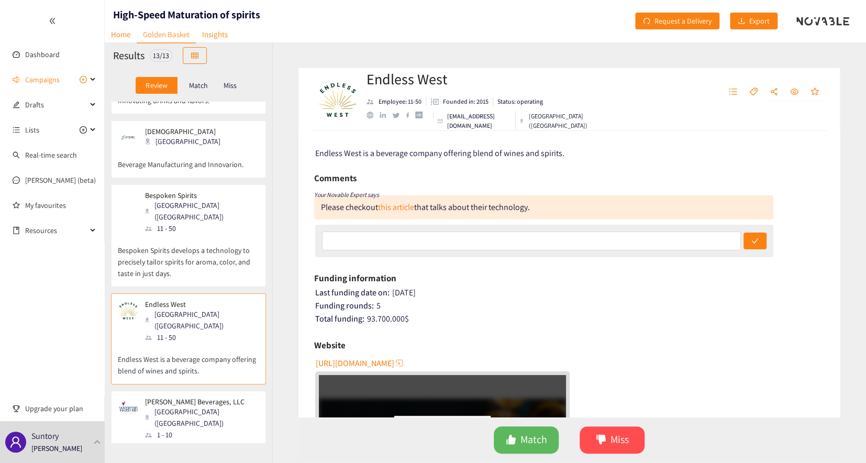
click at [184, 234] on p "Bespoken Spirits develops a technology to precisely tailor spirits for aroma, c…" at bounding box center [188, 256] width 141 height 45
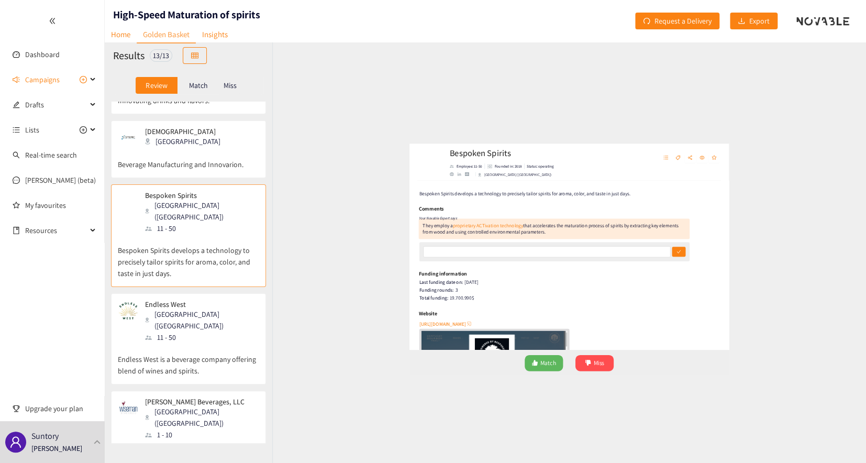
click at [181, 142] on div "[GEOGRAPHIC_DATA]" at bounding box center [186, 142] width 82 height 12
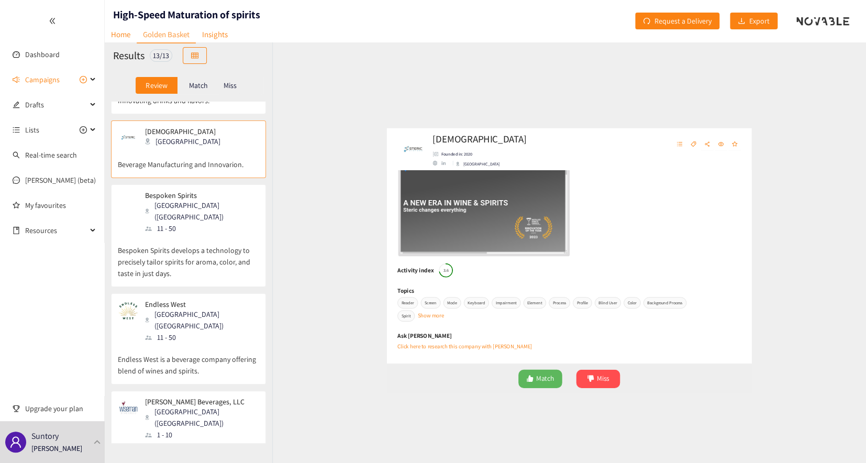
scroll to position [285, 0]
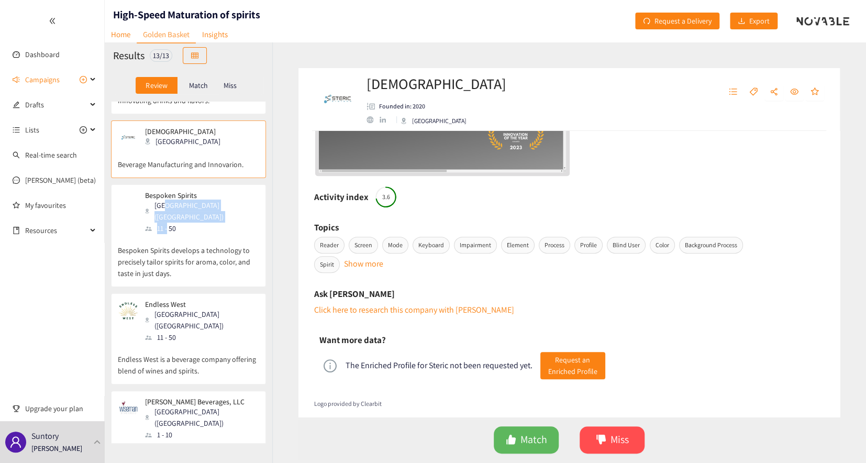
click at [169, 210] on div "[GEOGRAPHIC_DATA] ([GEOGRAPHIC_DATA]) 11 - 50" at bounding box center [201, 217] width 113 height 35
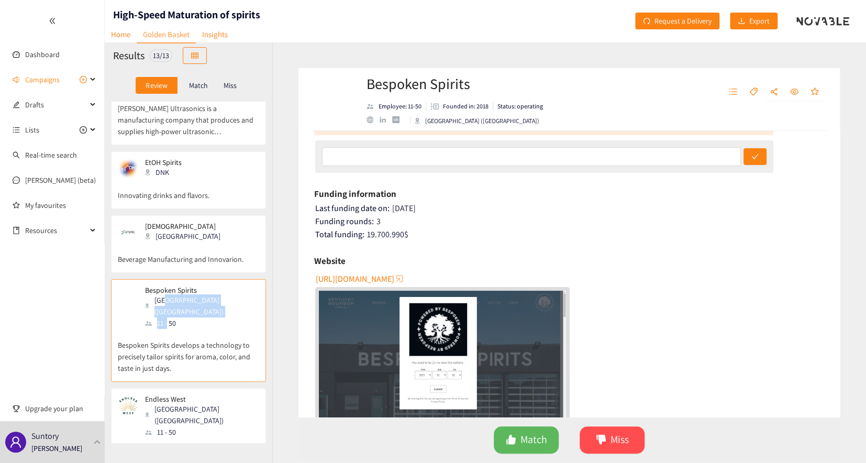
scroll to position [47, 0]
click at [166, 190] on p "Innovating drinks and flavors." at bounding box center [188, 191] width 141 height 22
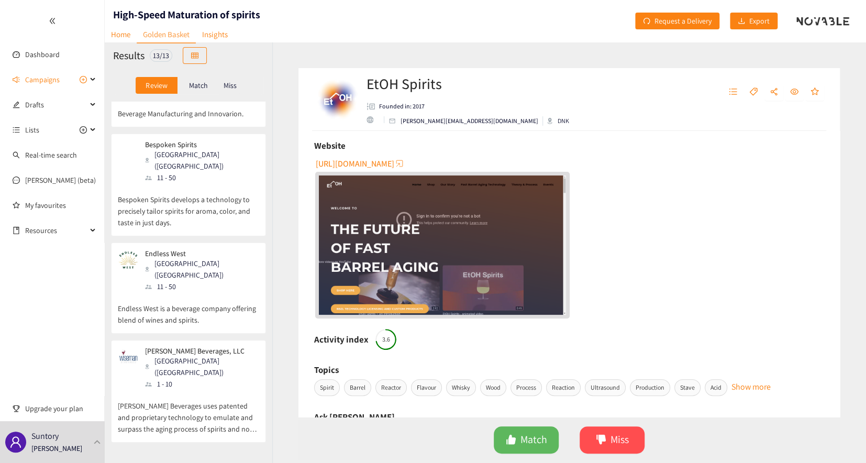
scroll to position [285, 0]
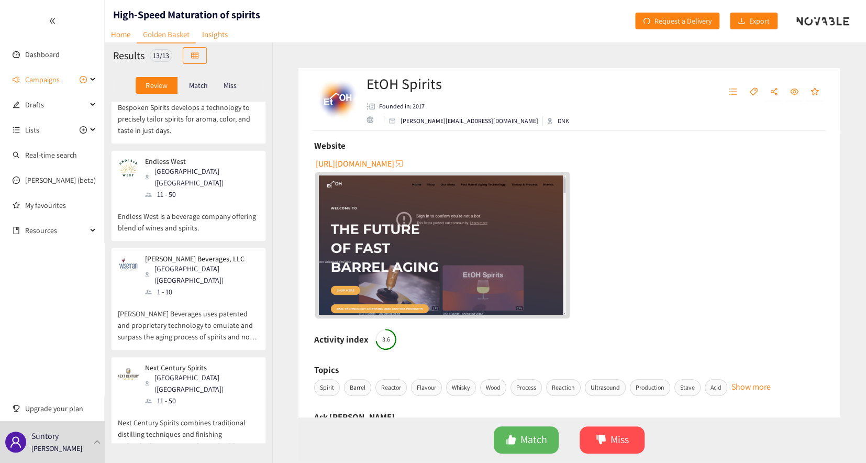
click at [178, 263] on div "[GEOGRAPHIC_DATA] ([GEOGRAPHIC_DATA])" at bounding box center [201, 274] width 113 height 23
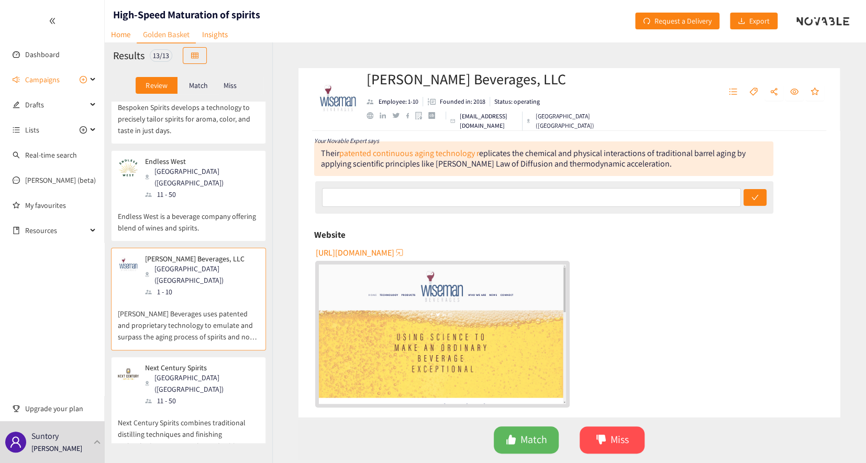
scroll to position [142, 0]
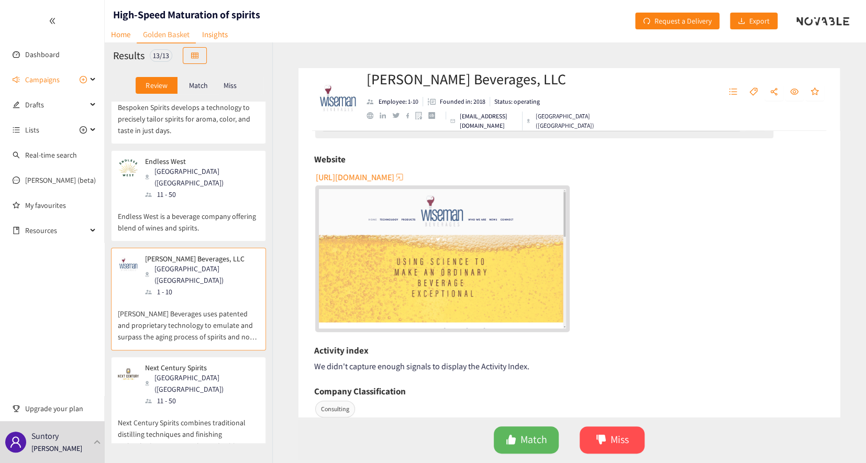
click at [189, 395] on div "11 - 50" at bounding box center [201, 401] width 113 height 12
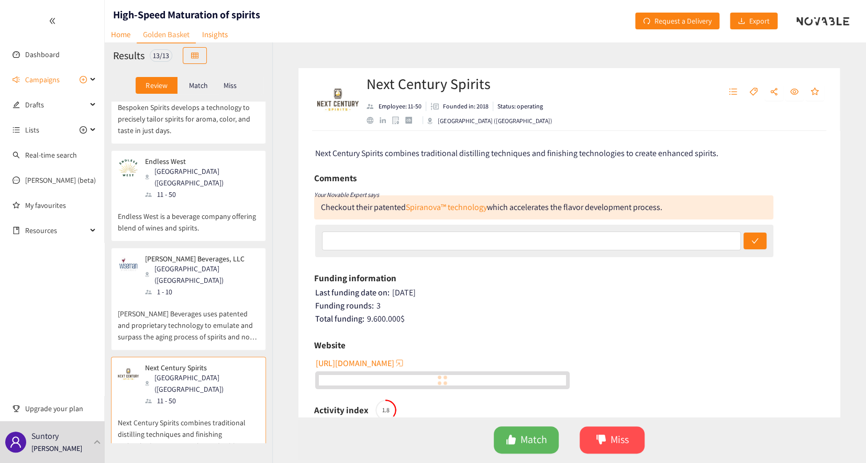
scroll to position [238, 0]
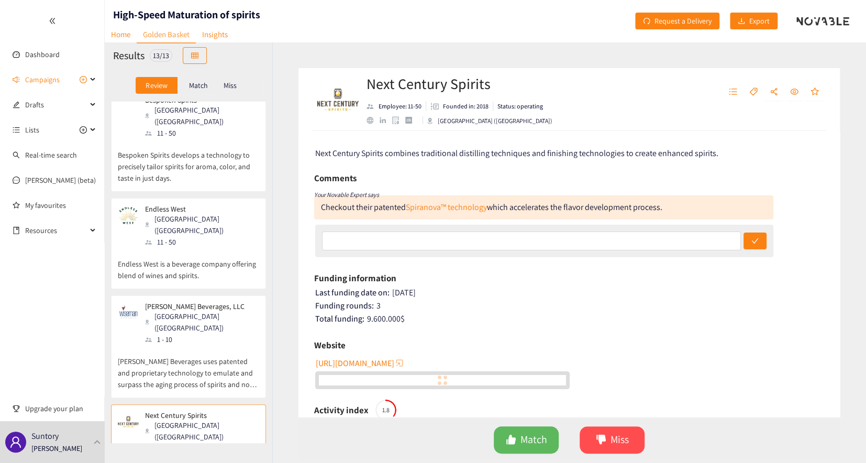
click at [161, 248] on p "Endless West is a beverage company offering blend of wines and spirits." at bounding box center [188, 265] width 141 height 34
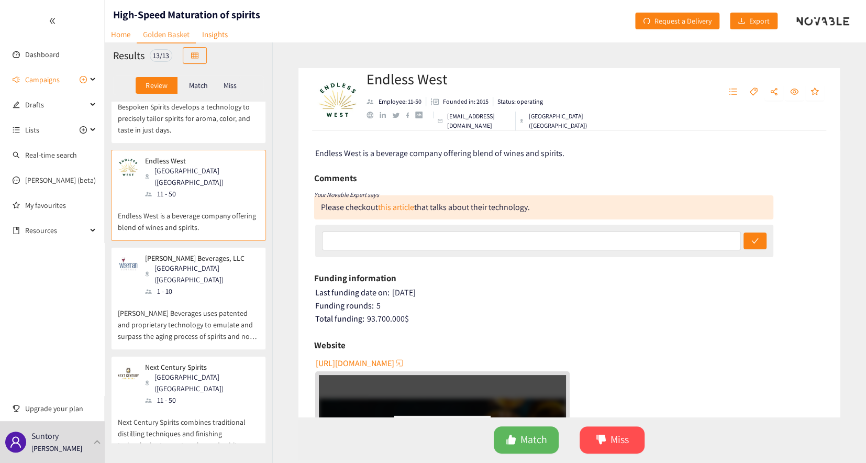
scroll to position [381, 0]
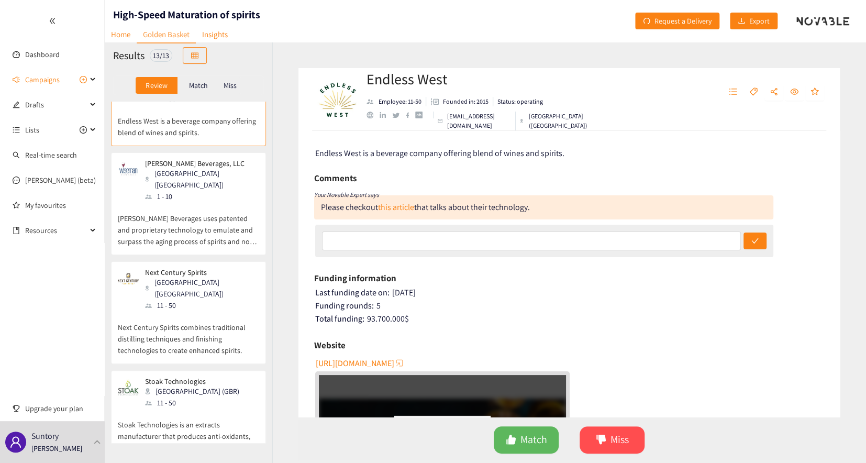
click at [176, 377] on p "Stoak Technologies" at bounding box center [192, 381] width 94 height 8
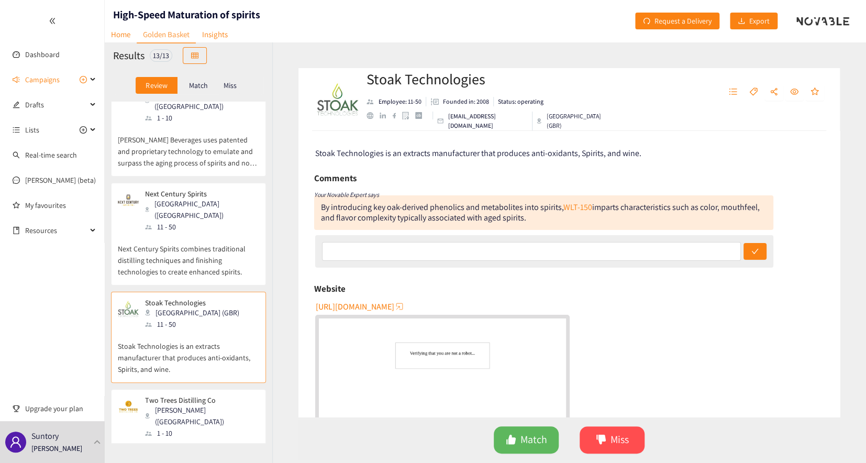
scroll to position [476, 0]
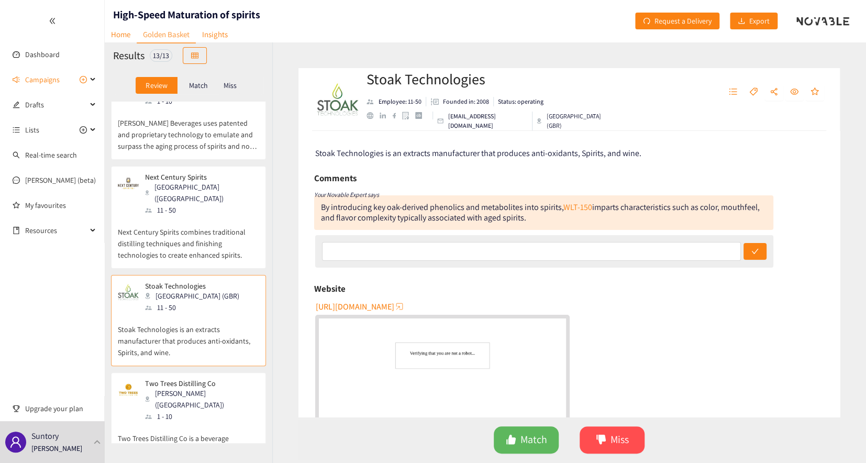
click at [164, 388] on div "[PERSON_NAME] ([GEOGRAPHIC_DATA])" at bounding box center [201, 399] width 113 height 23
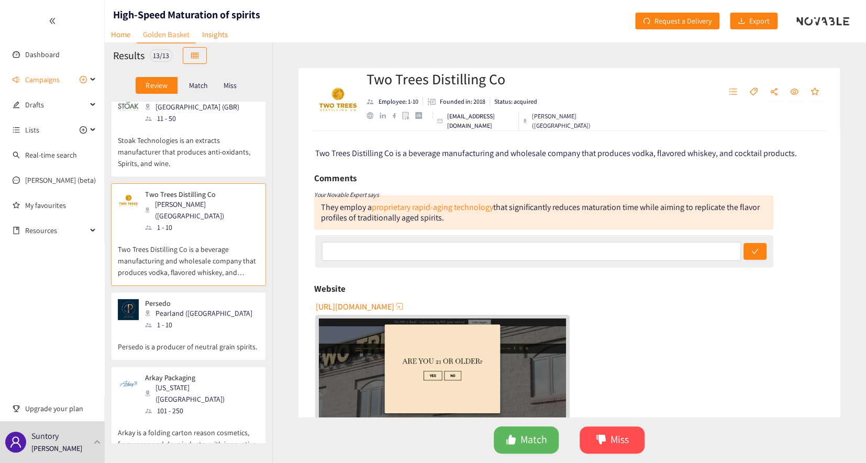
scroll to position [666, 0]
click at [186, 301] on div "[PERSON_NAME] Ultrasonics Teltow (DEU) 11 - 50 [PERSON_NAME] Ultrasonics is a m…" at bounding box center [189, 272] width 168 height 341
click at [188, 329] on p "Persedo is a producer of neutral grain spirits." at bounding box center [188, 340] width 141 height 22
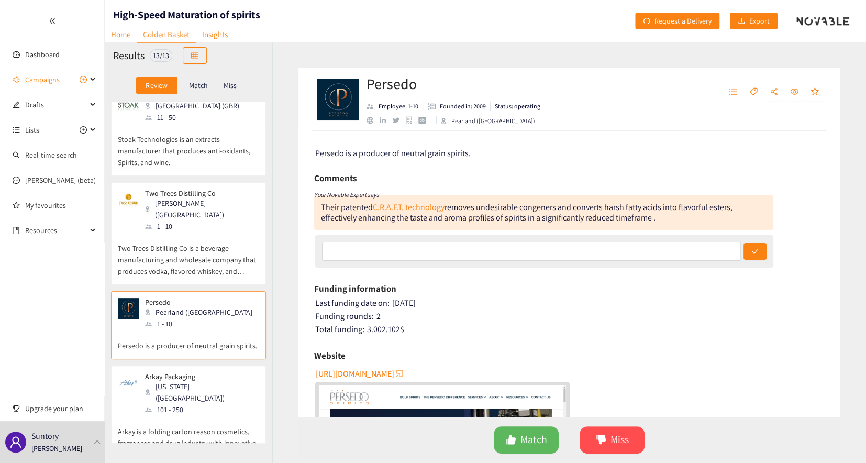
click at [182, 381] on div "[US_STATE] ([GEOGRAPHIC_DATA])" at bounding box center [201, 392] width 113 height 23
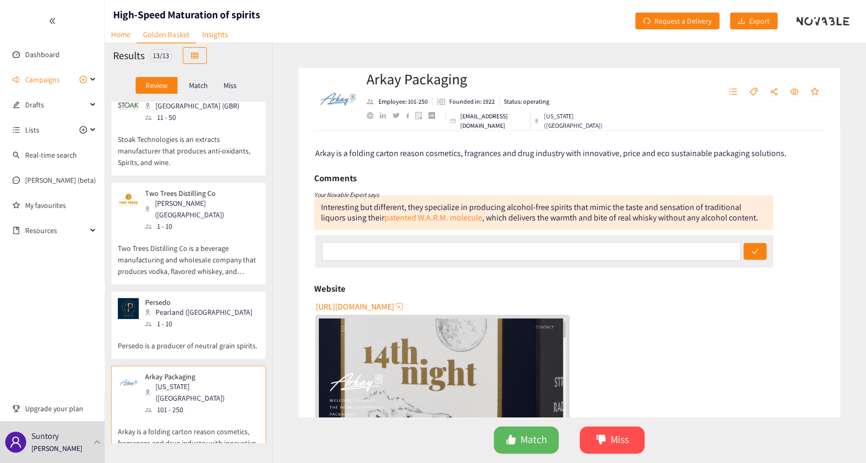
scroll to position [801, 0]
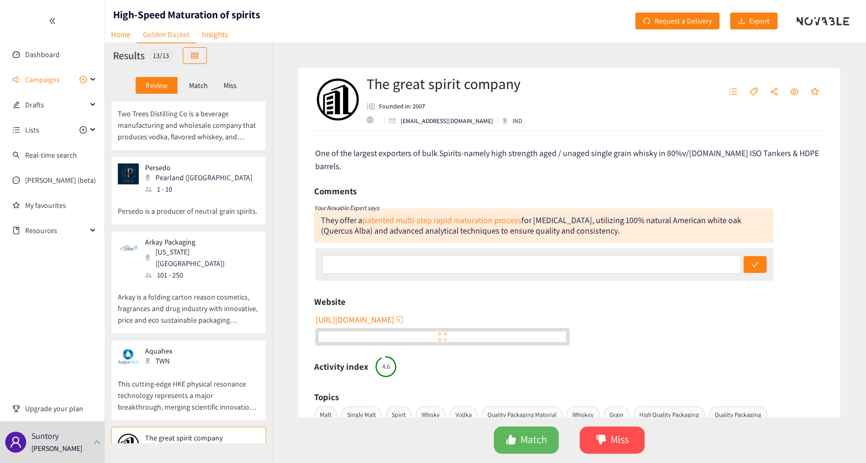
click at [186, 368] on p "This cutting-edge HKE physical resonance technology represents a major breakthr…" at bounding box center [188, 390] width 141 height 45
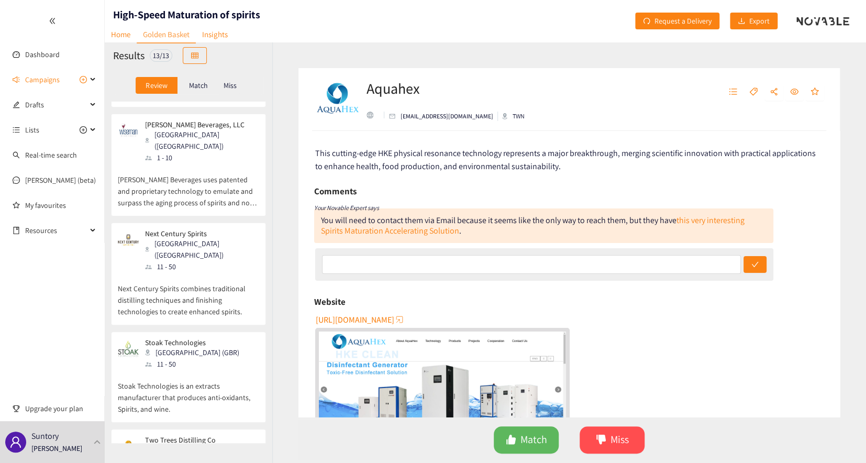
scroll to position [325, 0]
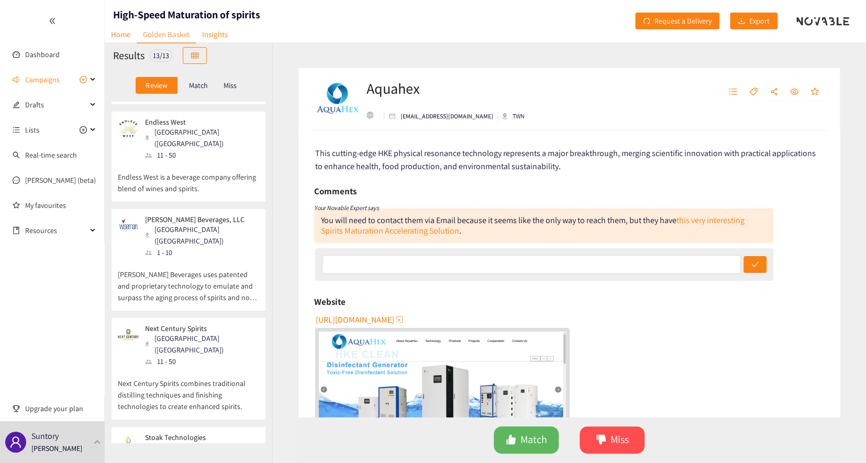
click at [157, 161] on p "Endless West is a beverage company offering blend of wines and spirits." at bounding box center [188, 178] width 141 height 34
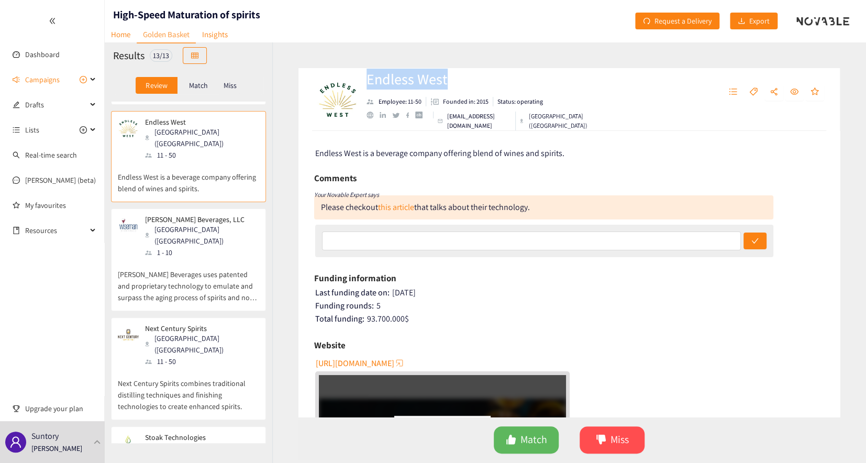
drag, startPoint x: 363, startPoint y: 84, endPoint x: 454, endPoint y: 81, distance: 90.7
click at [454, 84] on div "Endless West Employee: 11-50 Founded in: 2015 Status: operating [EMAIL_ADDRESS]…" at bounding box center [467, 99] width 306 height 31
copy h2 "Endless West"
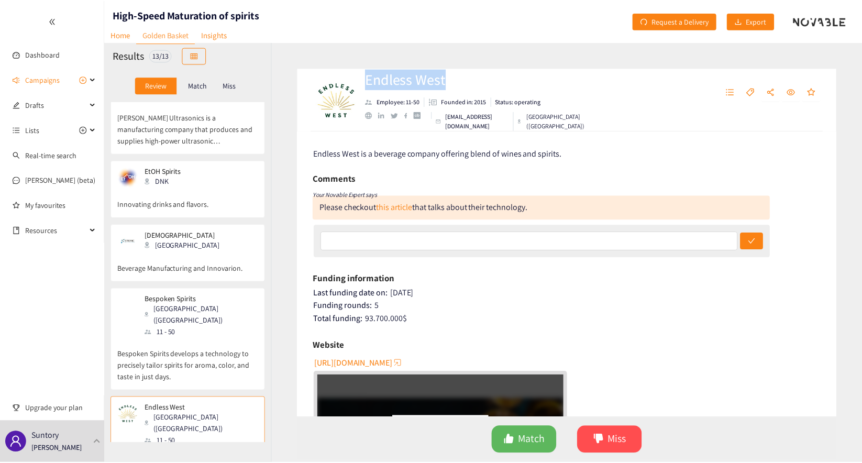
scroll to position [0, 0]
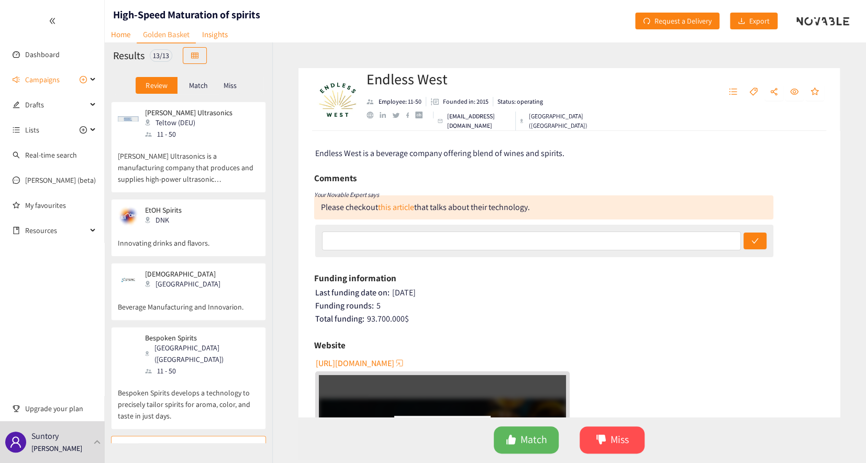
click at [225, 312] on p "Beverage Manufacturing and Innovarion." at bounding box center [188, 302] width 141 height 22
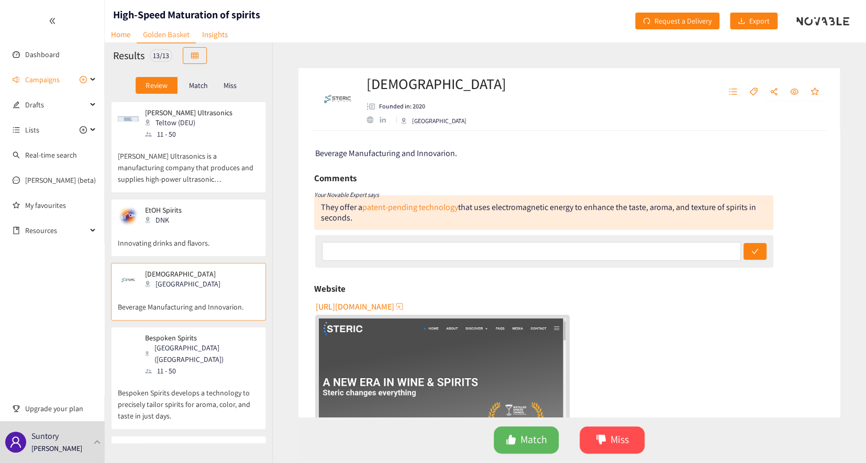
click at [225, 377] on p "Bespoken Spirits develops a technology to precisely tailor spirits for aroma, c…" at bounding box center [188, 399] width 141 height 45
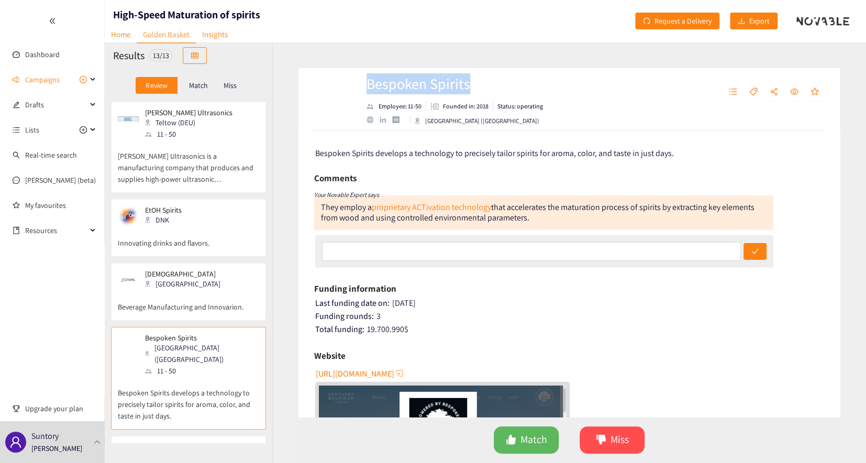
drag, startPoint x: 365, startPoint y: 85, endPoint x: 482, endPoint y: 84, distance: 117.3
click at [482, 84] on div "Bespoken Spirits Employee: 11-50 Founded in: 2018 Status: operating [GEOGRAPHIC…" at bounding box center [467, 99] width 306 height 31
copy h2 "Bespoken Spirits"
click at [178, 239] on p "Innovating drinks and flavors." at bounding box center [188, 238] width 141 height 22
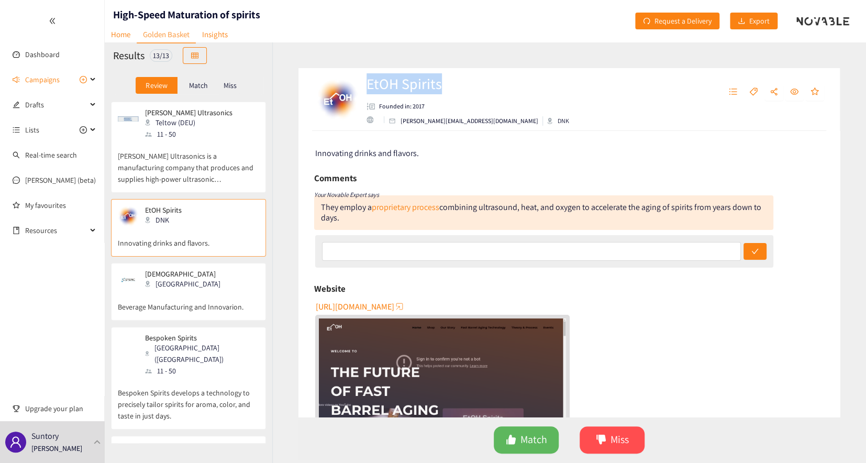
drag, startPoint x: 365, startPoint y: 82, endPoint x: 456, endPoint y: 80, distance: 90.6
click at [456, 80] on div "EtOH Spirits Founded in: 2017 [PERSON_NAME][EMAIL_ADDRESS][DOMAIN_NAME] DNK" at bounding box center [570, 99] width 542 height 63
copy h2 "EtOH Spirits"
click at [43, 52] on link "Dashboard" at bounding box center [42, 54] width 35 height 9
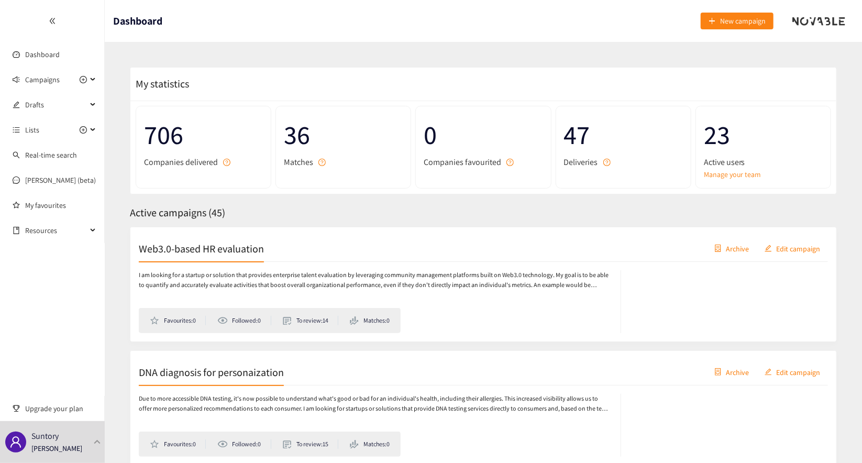
scroll to position [238, 0]
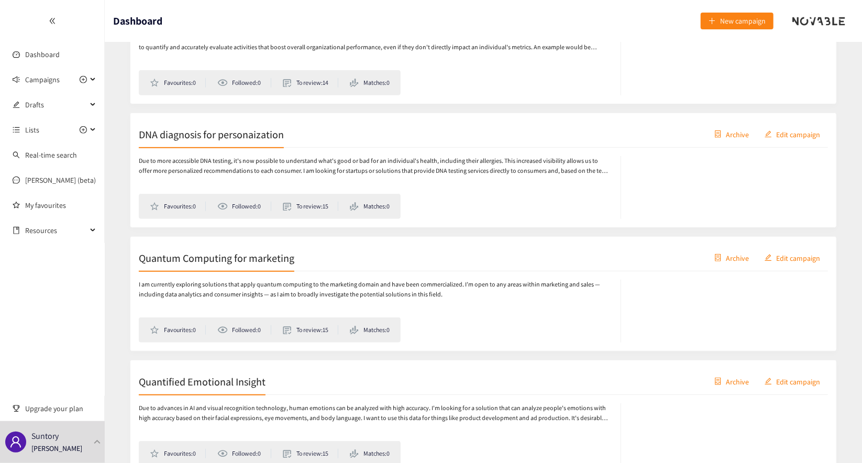
click at [223, 135] on h2 "DNA diagnosis for personaization" at bounding box center [211, 134] width 145 height 15
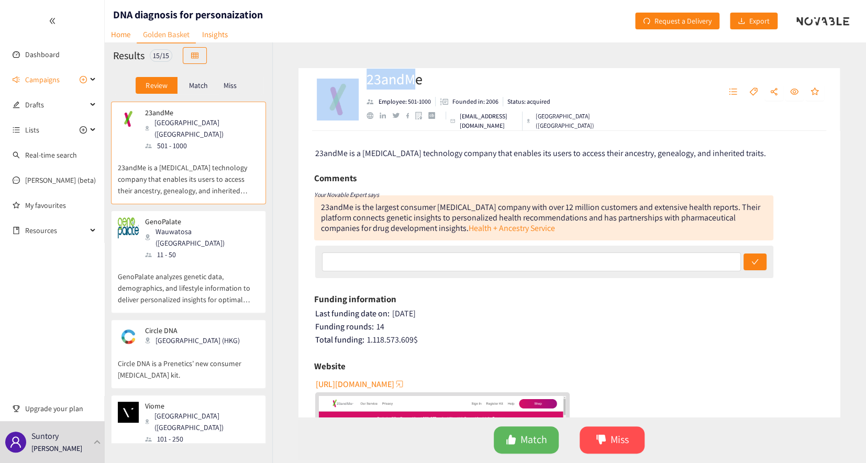
drag, startPoint x: 359, startPoint y: 87, endPoint x: 417, endPoint y: 84, distance: 57.7
click at [417, 84] on div "23andMe Employee: 501-1000 Founded in: 2006 Status: acquired [EMAIL_ADDRESS][DO…" at bounding box center [467, 99] width 306 height 31
drag, startPoint x: 417, startPoint y: 84, endPoint x: 397, endPoint y: 82, distance: 20.0
click at [397, 82] on h2 "23andMe" at bounding box center [487, 79] width 241 height 21
drag, startPoint x: 367, startPoint y: 85, endPoint x: 431, endPoint y: 87, distance: 63.9
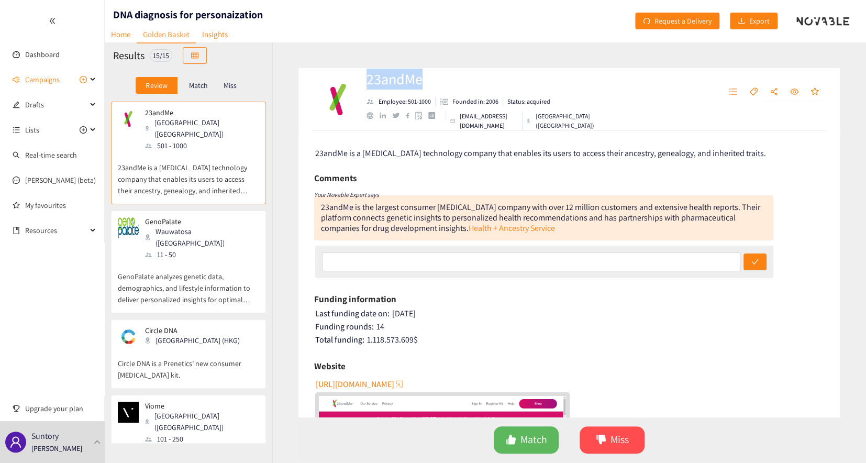
click at [431, 87] on h2 "23andMe" at bounding box center [487, 79] width 241 height 21
click at [209, 260] on p "GenoPalate analyzes genetic data, demographics, and lifestyle information to de…" at bounding box center [188, 282] width 141 height 45
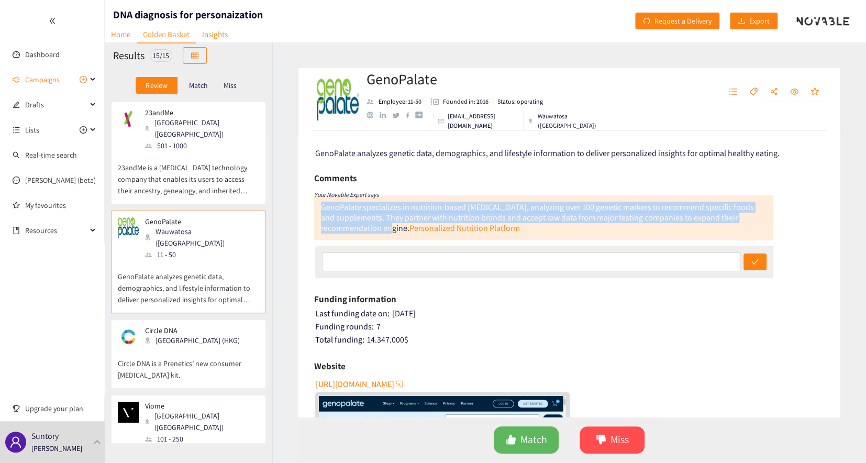
drag, startPoint x: 322, startPoint y: 205, endPoint x: 402, endPoint y: 227, distance: 83.5
click at [402, 227] on div "GenoPalate specializes in nutrition-based [MEDICAL_DATA], analyzing over 100 ge…" at bounding box center [537, 218] width 433 height 32
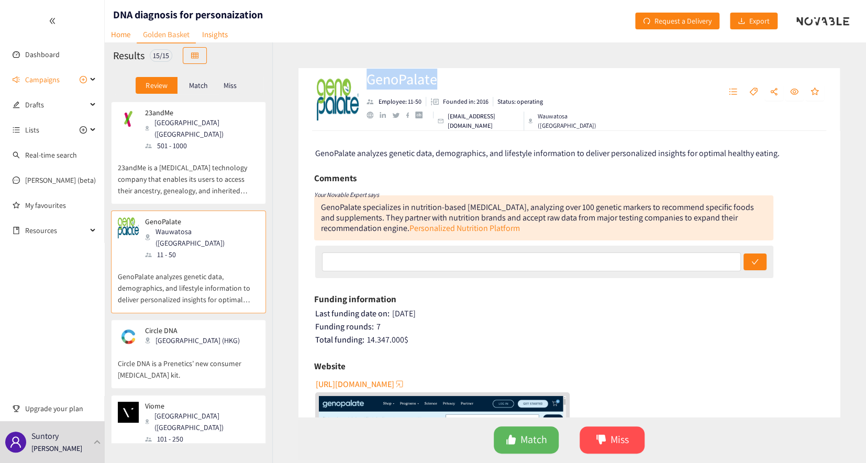
drag, startPoint x: 402, startPoint y: 227, endPoint x: 467, endPoint y: 178, distance: 80.8
click at [443, 91] on div "GenoPalate Employee: 11-50 Founded in: 2016 Status: operating [EMAIL_ADDRESS][D…" at bounding box center [467, 99] width 306 height 31
click at [199, 347] on p "Circle DNA is a Prenetics’ new consumer [MEDICAL_DATA] kit." at bounding box center [188, 364] width 141 height 34
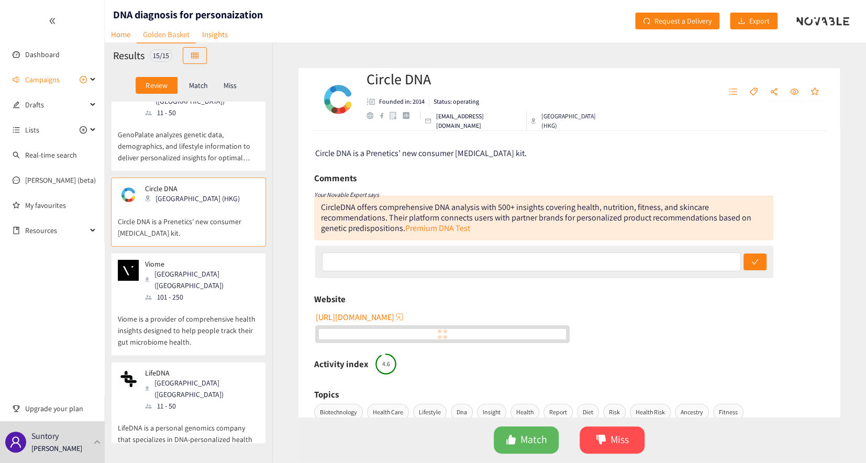
scroll to position [142, 0]
click at [201, 262] on div "Viome Bellevue ([GEOGRAPHIC_DATA]) 101 - 250" at bounding box center [188, 280] width 141 height 43
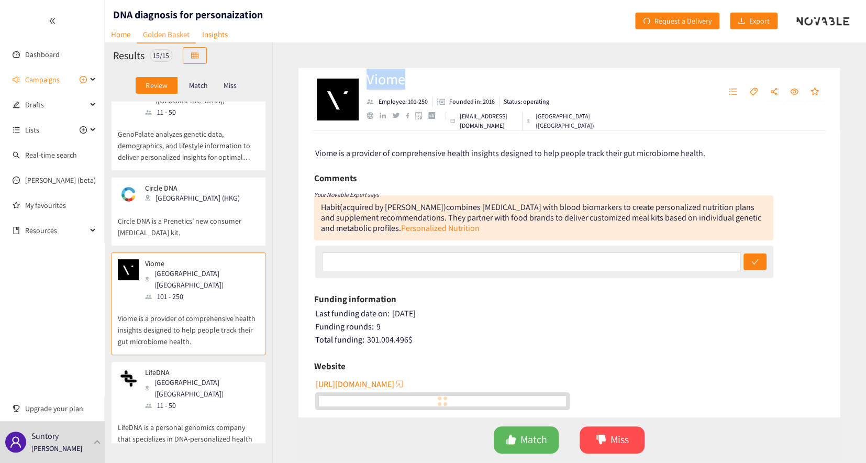
drag, startPoint x: 387, startPoint y: 85, endPoint x: 413, endPoint y: 85, distance: 25.7
click at [413, 85] on div "Viome Employee: 101-250 Founded in: 2016 Status: operating [EMAIL_ADDRESS][DOMA…" at bounding box center [467, 99] width 306 height 31
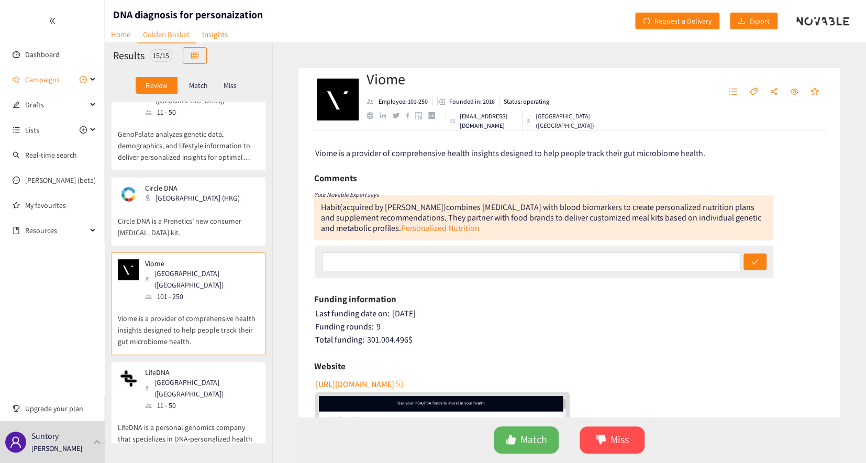
click at [232, 368] on div "LifeDNA [GEOGRAPHIC_DATA] ([GEOGRAPHIC_DATA]) 11 - 50" at bounding box center [188, 389] width 141 height 43
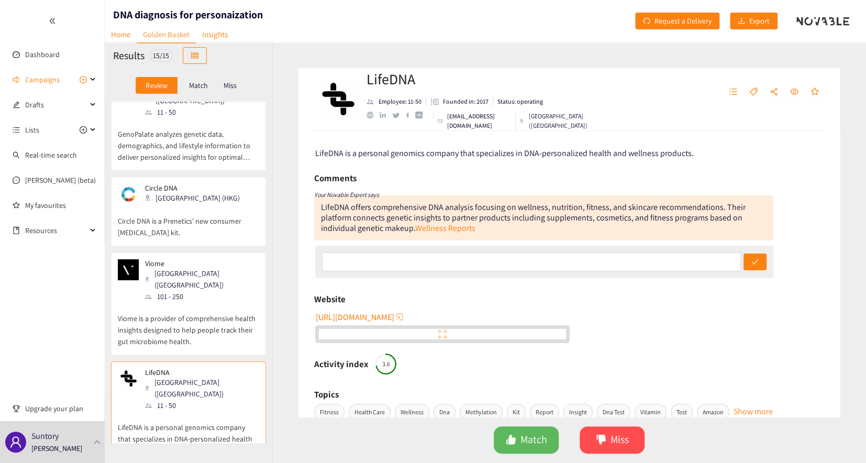
scroll to position [333, 0]
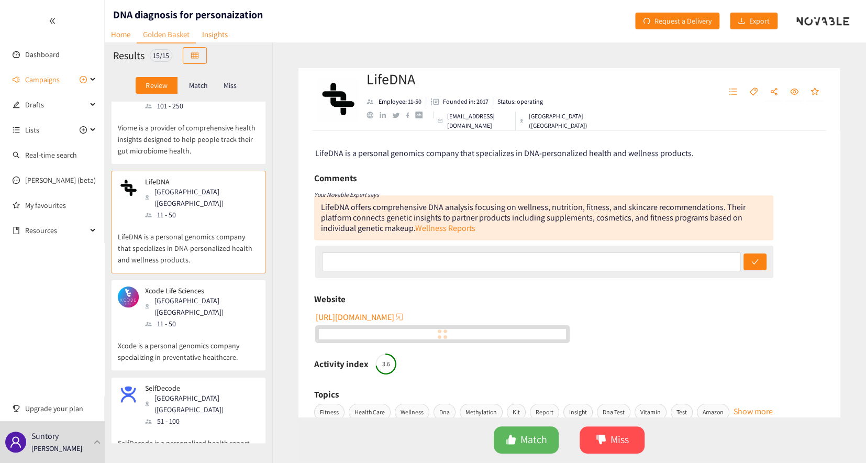
click at [218, 329] on p "Xcode is a personal genomics company specializing in preventative healthcare." at bounding box center [188, 346] width 141 height 34
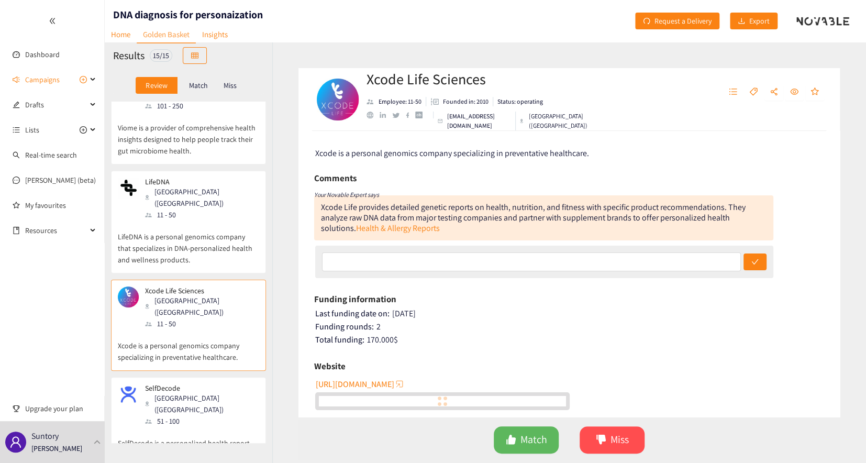
click at [204, 384] on div "SelfDecode [GEOGRAPHIC_DATA] ([GEOGRAPHIC_DATA]) 51 - 100" at bounding box center [188, 405] width 141 height 43
